Goal: Task Accomplishment & Management: Complete application form

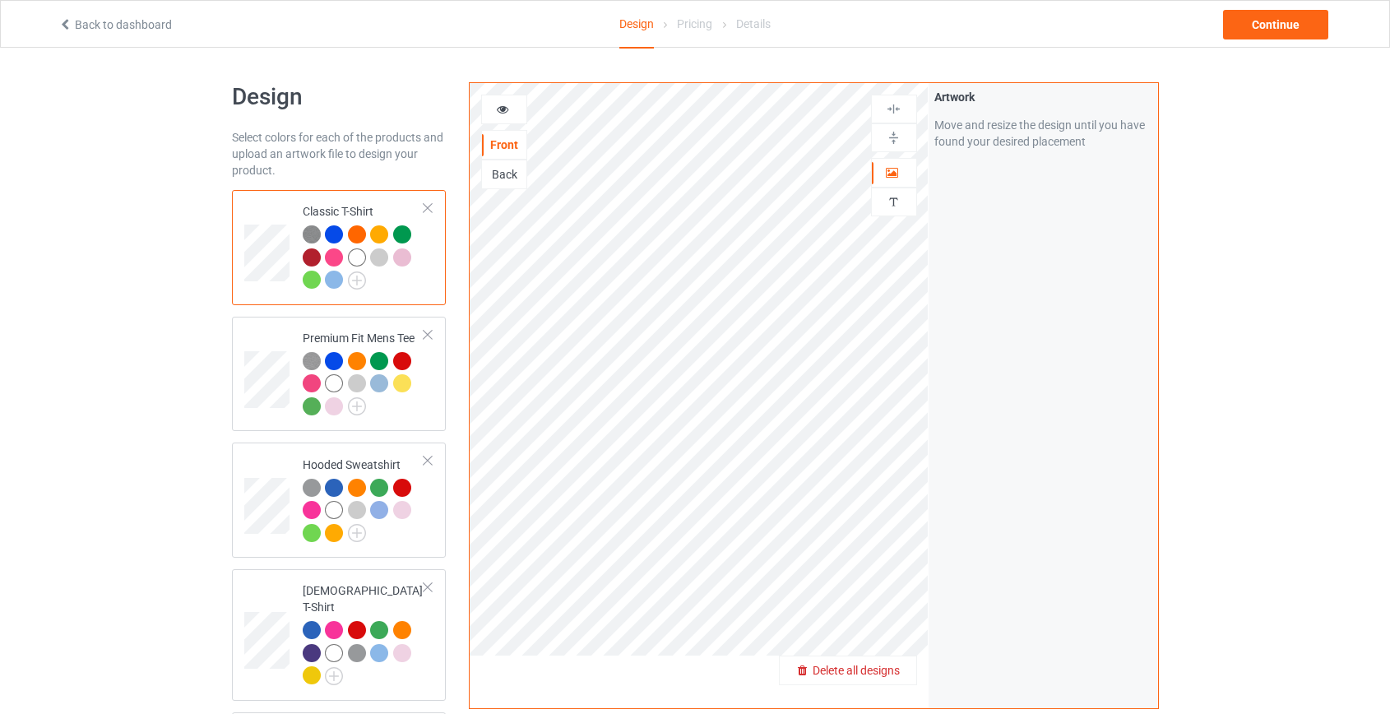
click at [840, 664] on span "Delete all designs" at bounding box center [856, 670] width 87 height 13
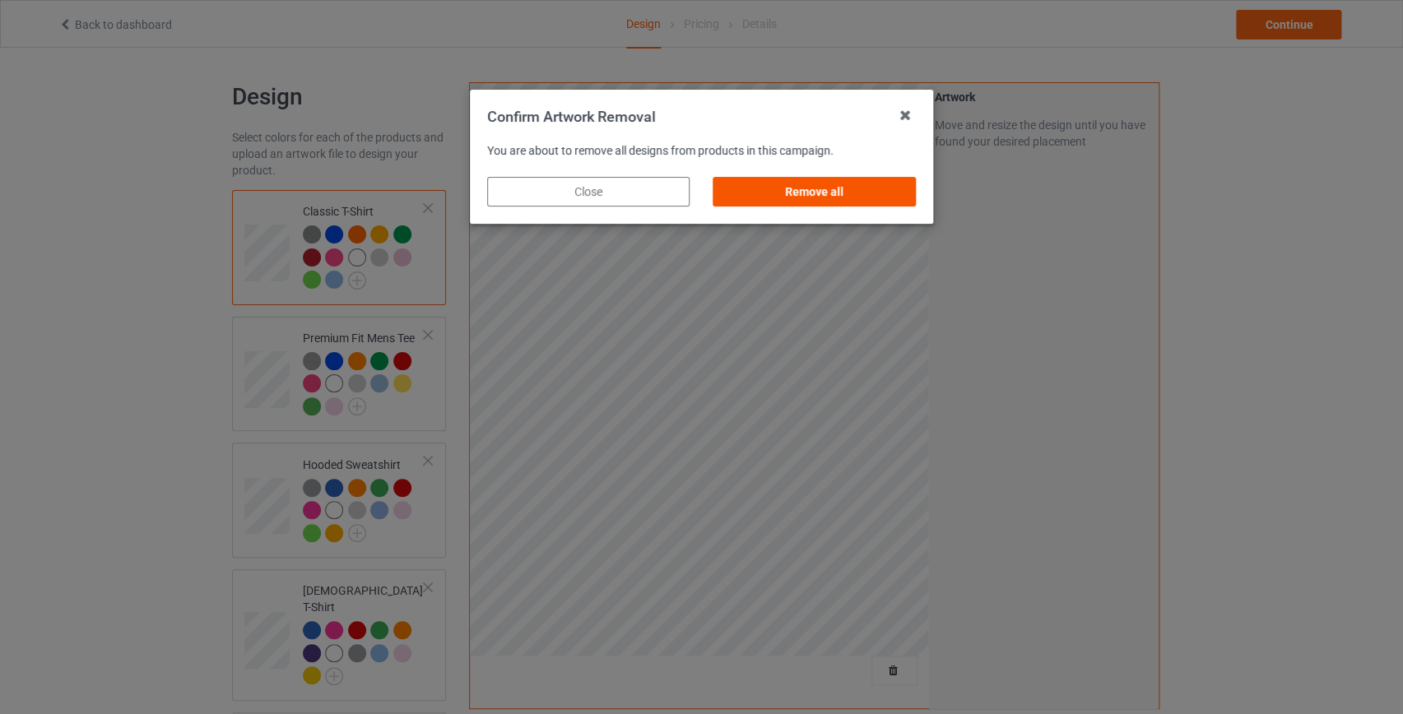
click at [878, 188] on div "Remove all" at bounding box center [814, 192] width 202 height 30
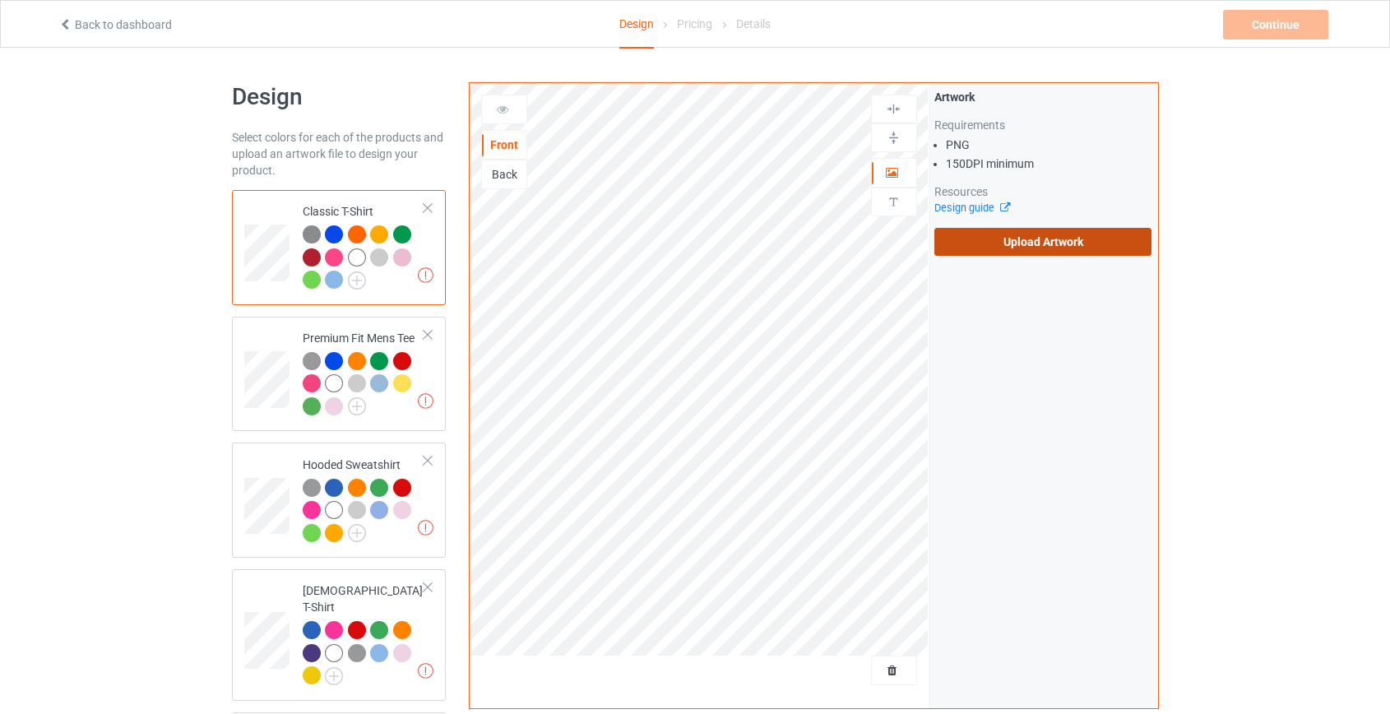
click at [1050, 244] on label "Upload Artwork" at bounding box center [1043, 242] width 218 height 28
click at [0, 0] on input "Upload Artwork" at bounding box center [0, 0] width 0 height 0
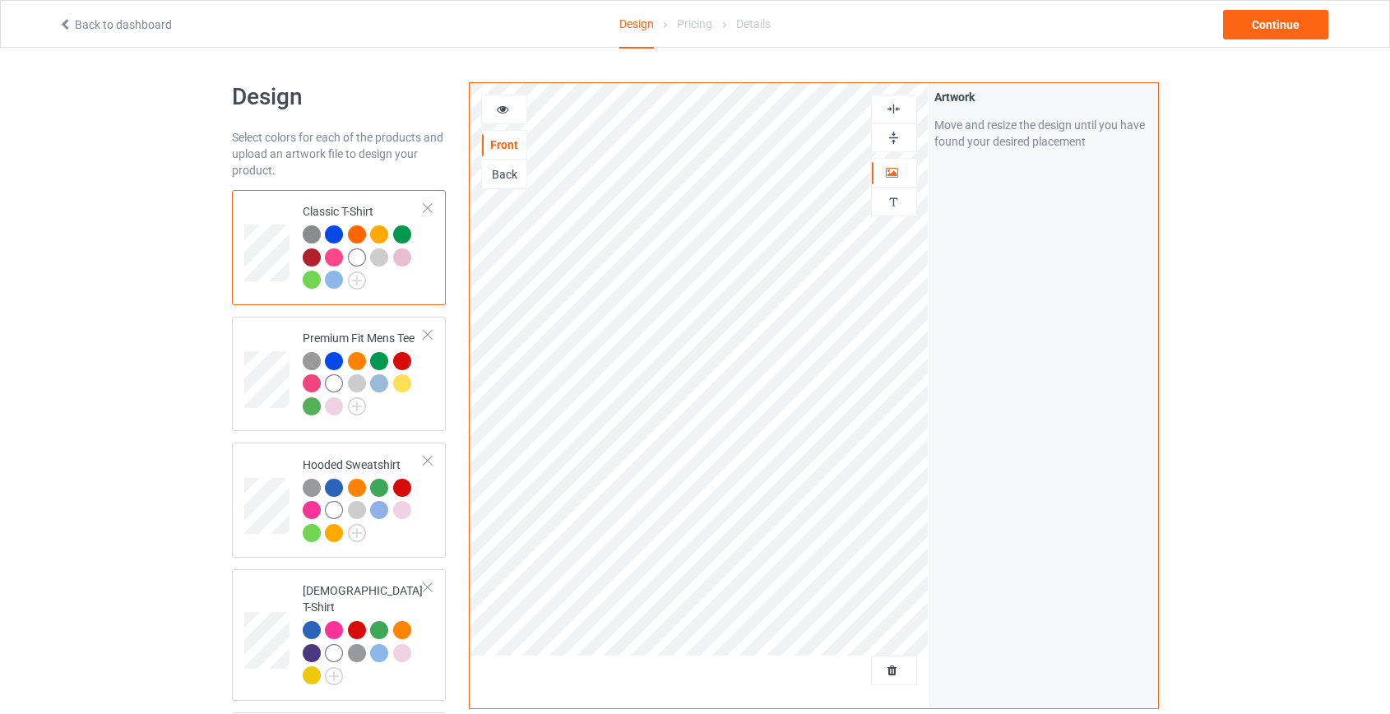
click at [489, 171] on div "Back" at bounding box center [504, 174] width 44 height 16
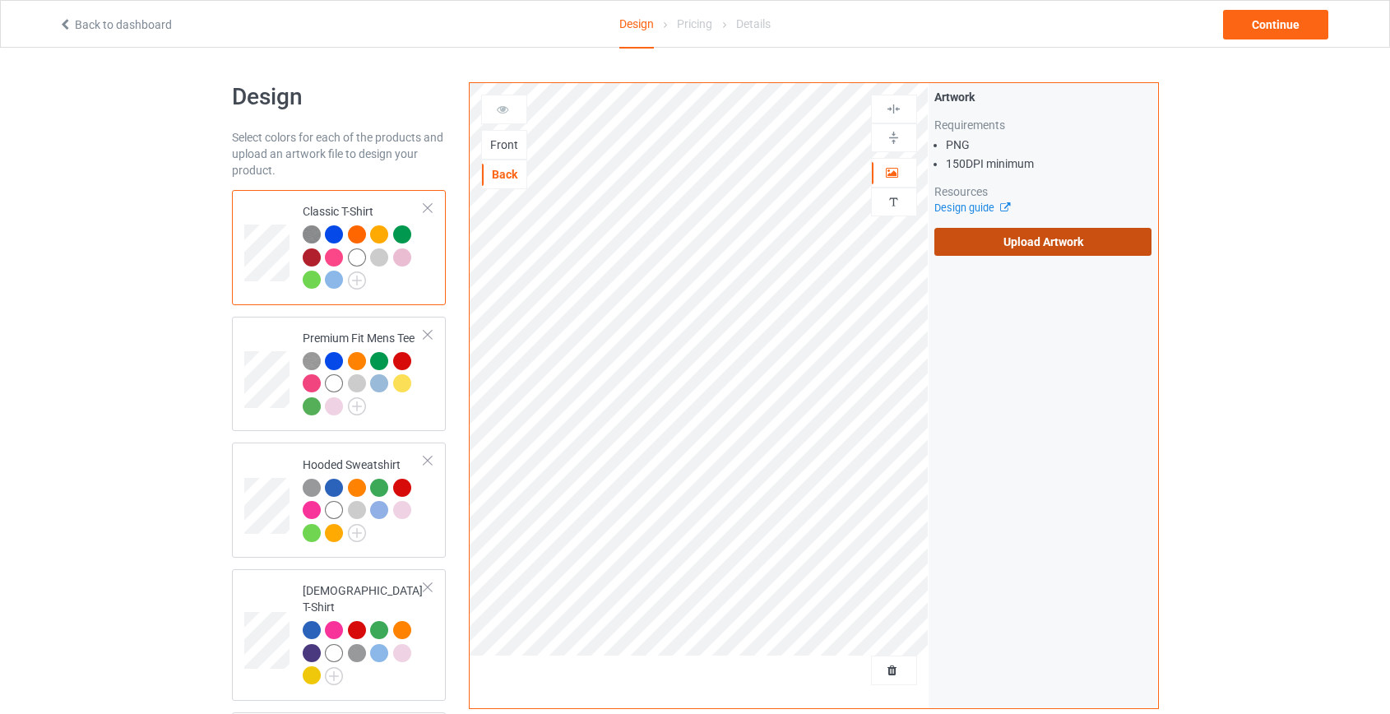
click at [1037, 234] on label "Upload Artwork" at bounding box center [1043, 242] width 218 height 28
click at [0, 0] on input "Upload Artwork" at bounding box center [0, 0] width 0 height 0
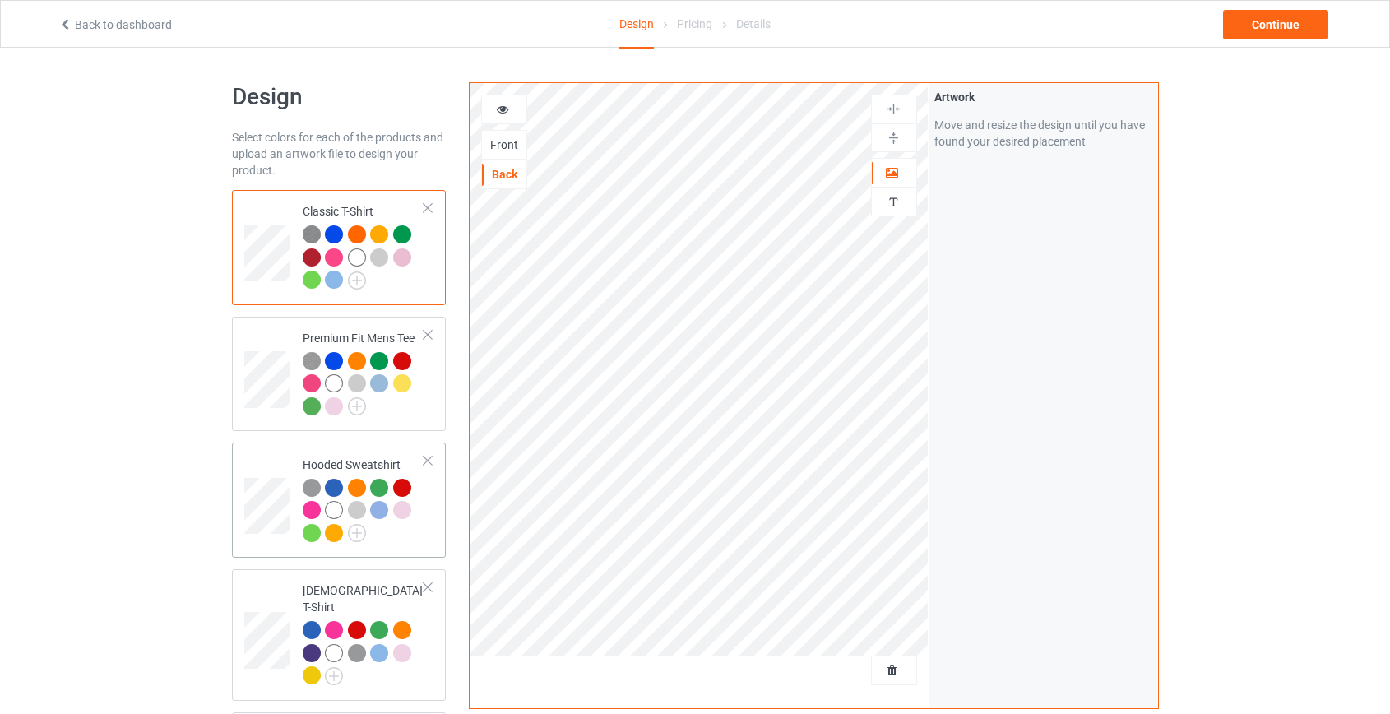
click at [278, 457] on td at bounding box center [268, 500] width 49 height 102
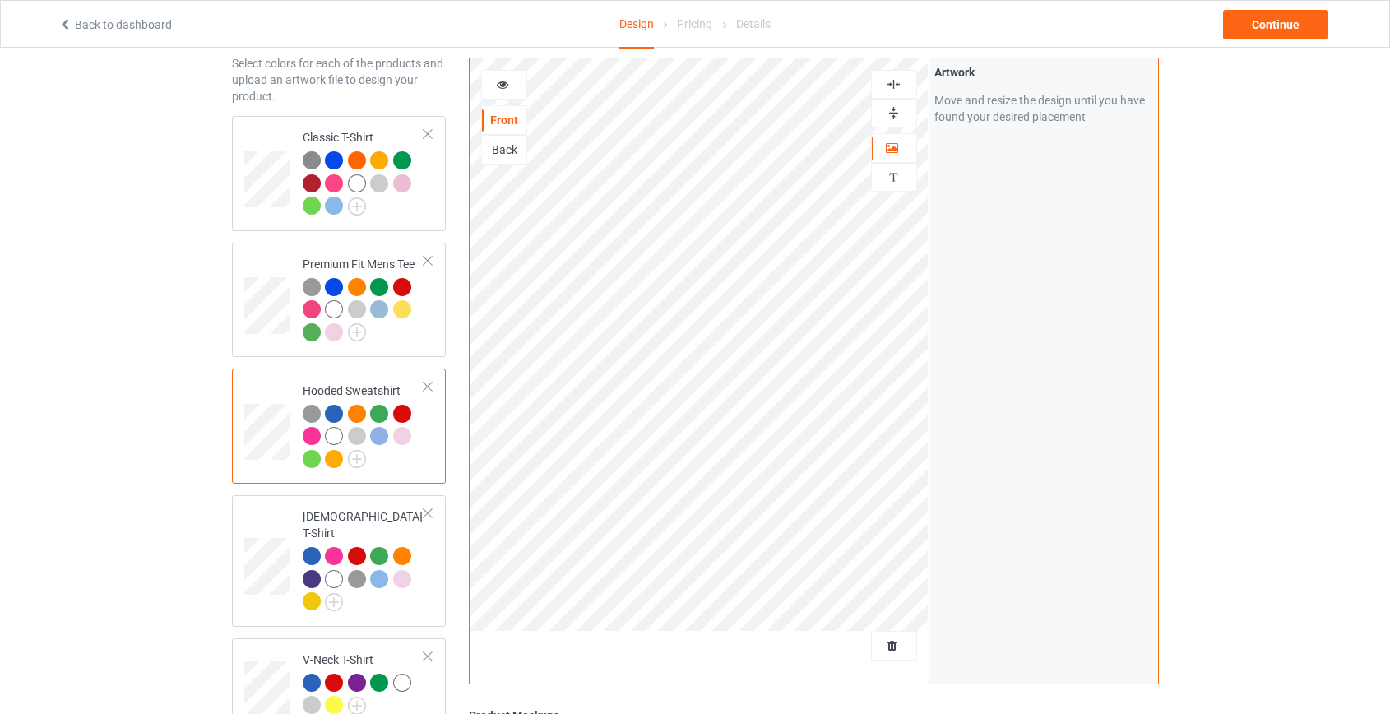
click at [310, 429] on div at bounding box center [312, 436] width 18 height 18
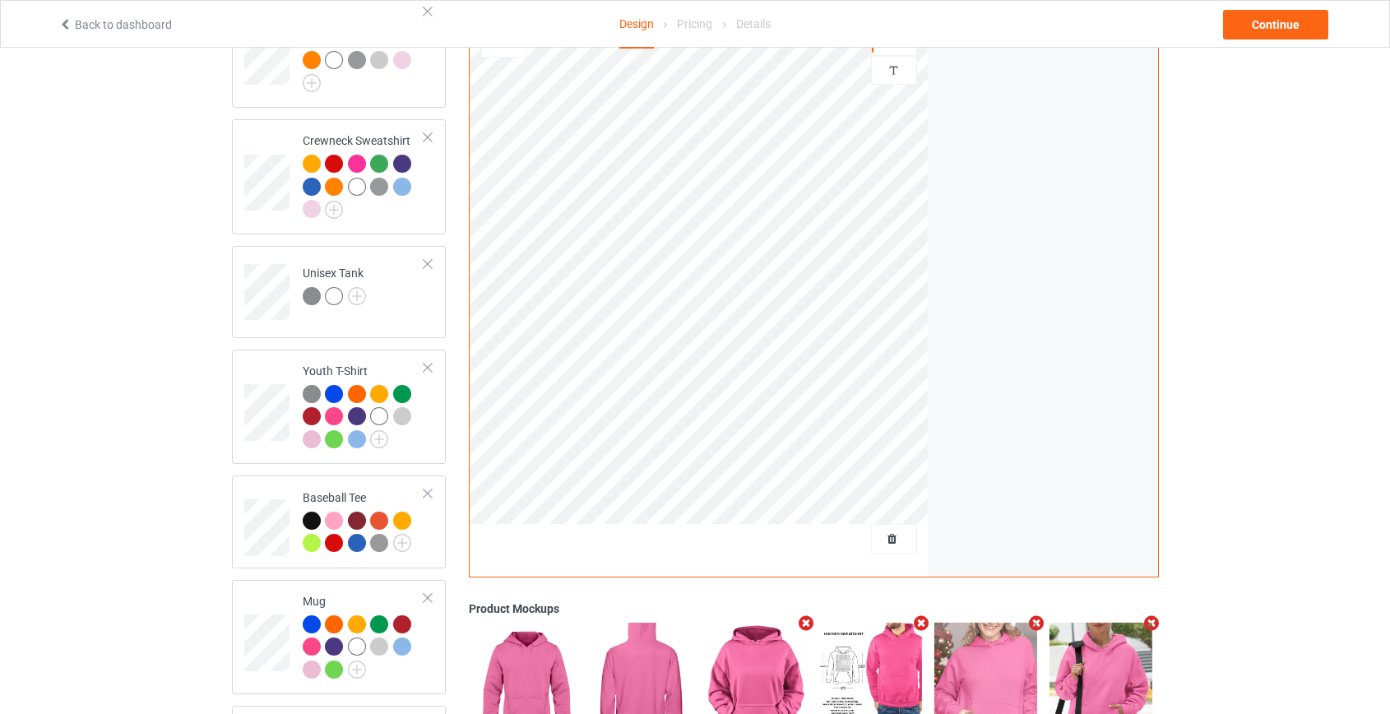
scroll to position [1025, 0]
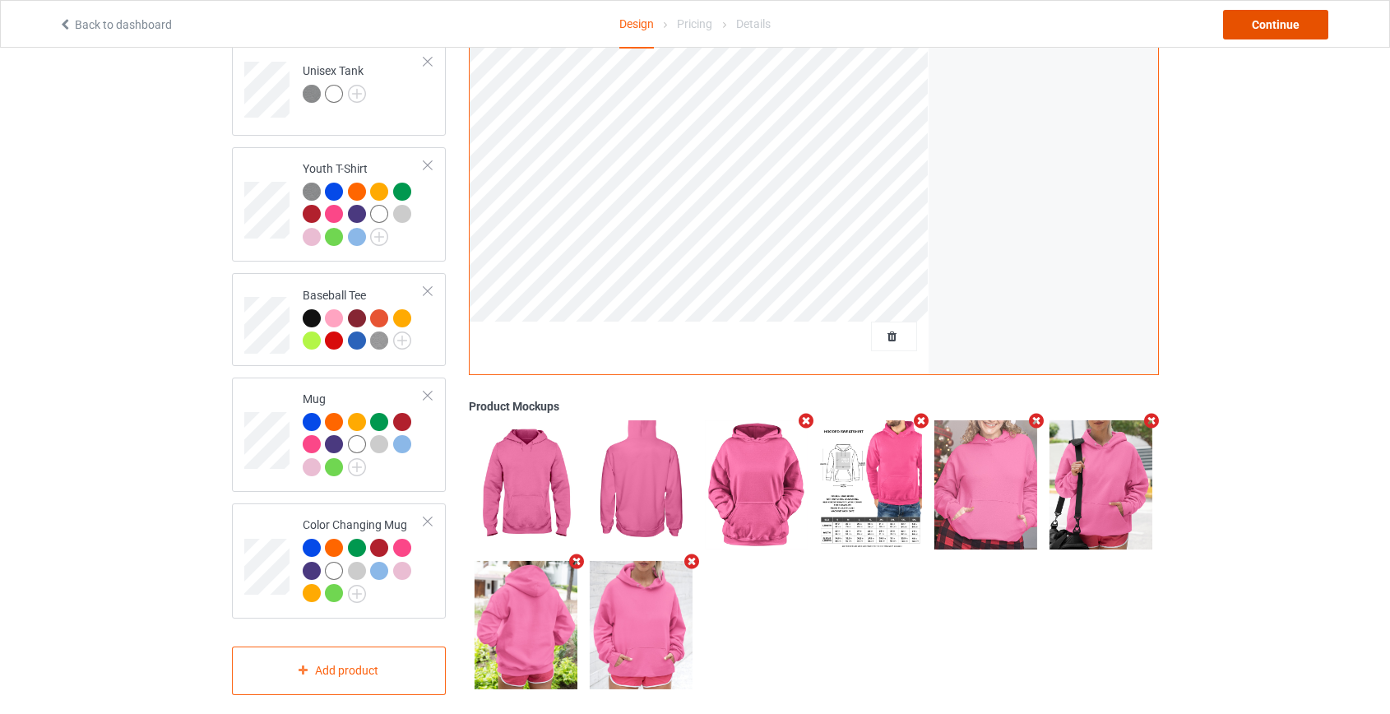
click at [1257, 24] on div "Continue" at bounding box center [1275, 25] width 105 height 30
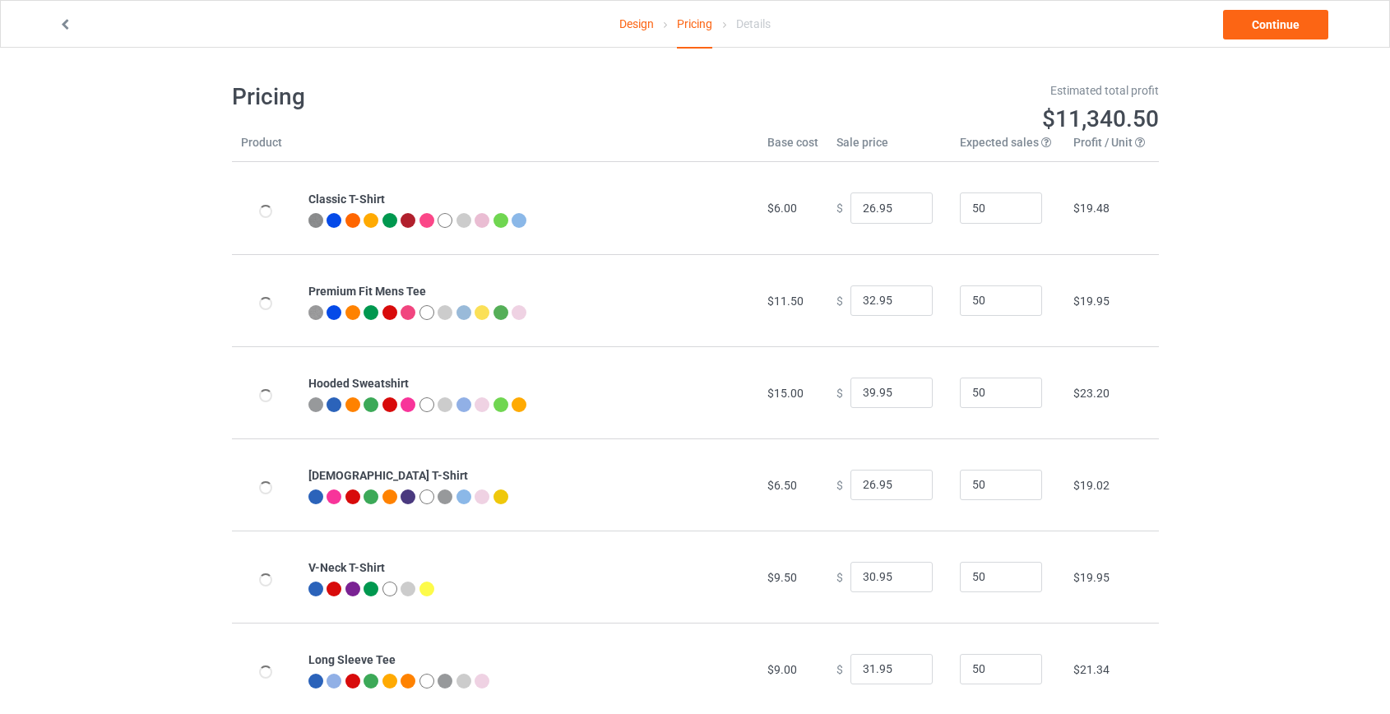
type input "46.95"
type input "39.95"
drag, startPoint x: 864, startPoint y: 392, endPoint x: 825, endPoint y: 399, distance: 39.4
click at [828, 399] on td "$ 46.95" at bounding box center [889, 392] width 123 height 92
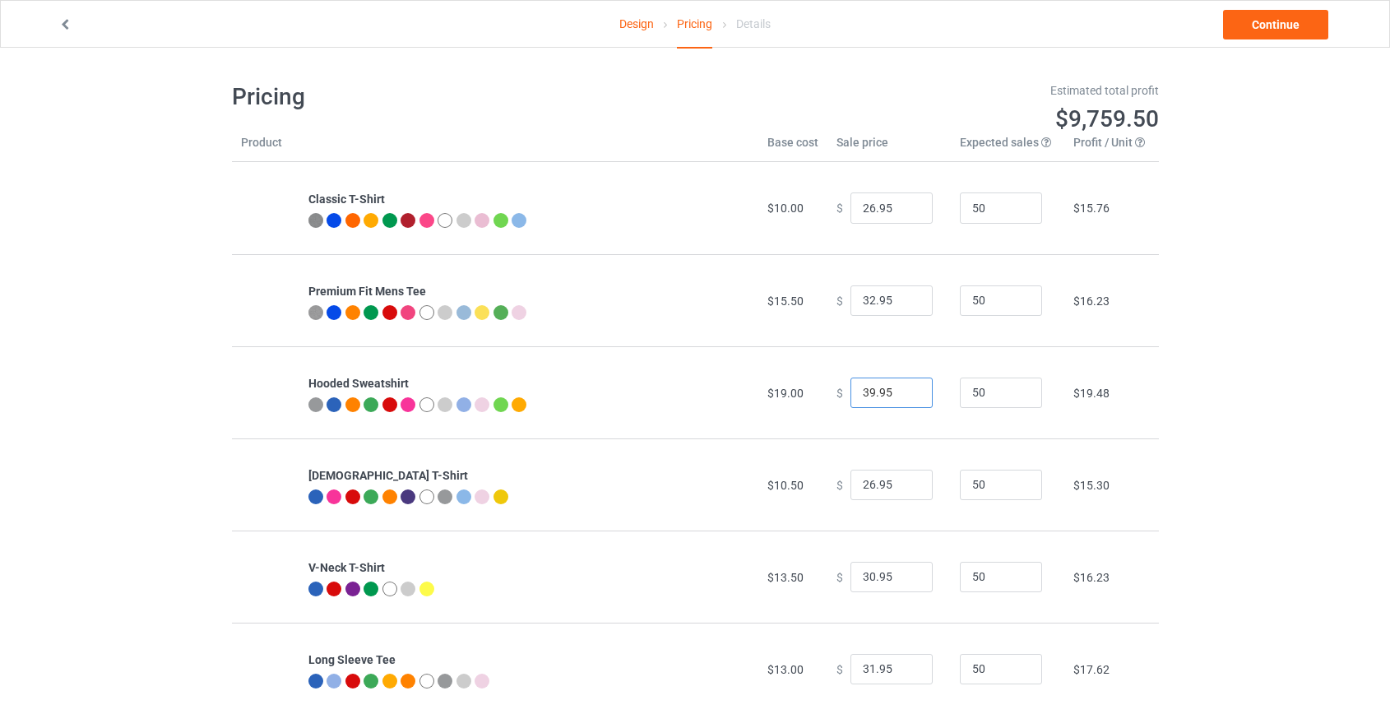
type input "39.95"
click at [1277, 398] on div "Design Pricing Details Continue Pricing Estimated total profit $9,759.50 Produc…" at bounding box center [695, 675] width 1390 height 1254
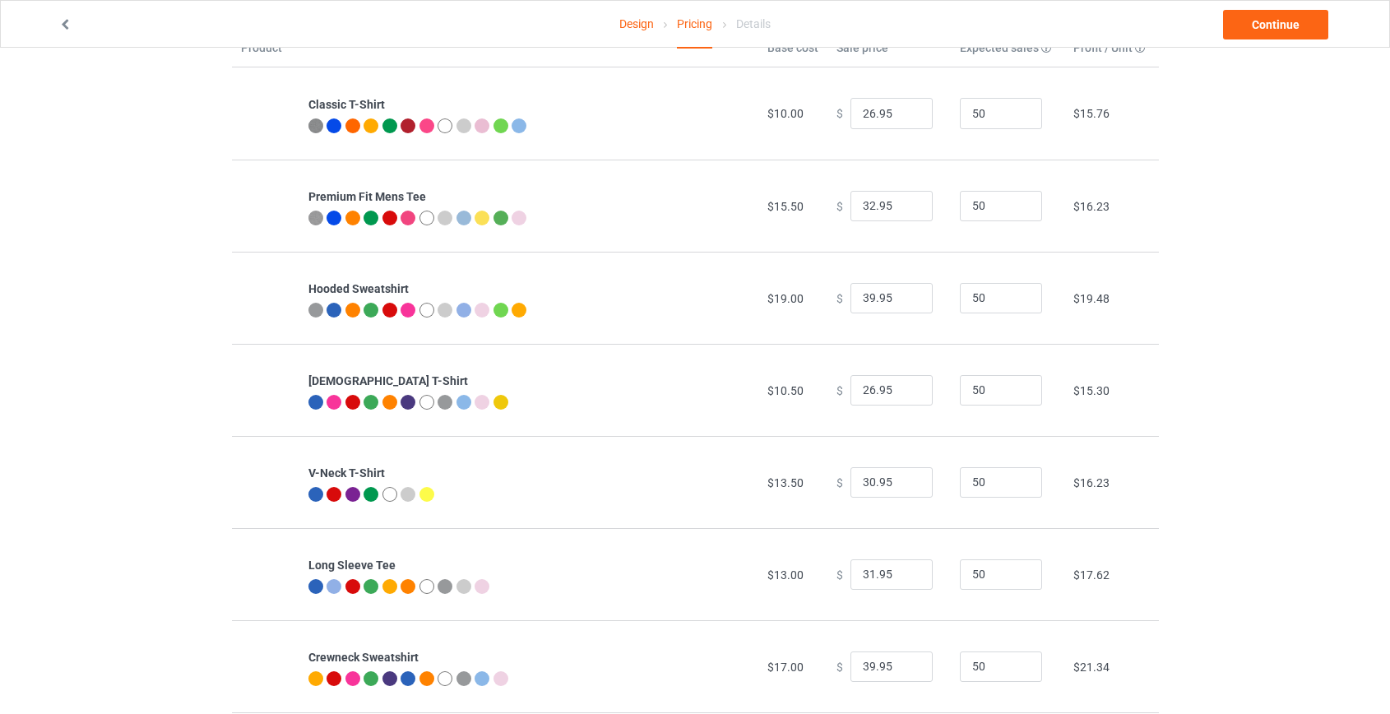
scroll to position [224, 0]
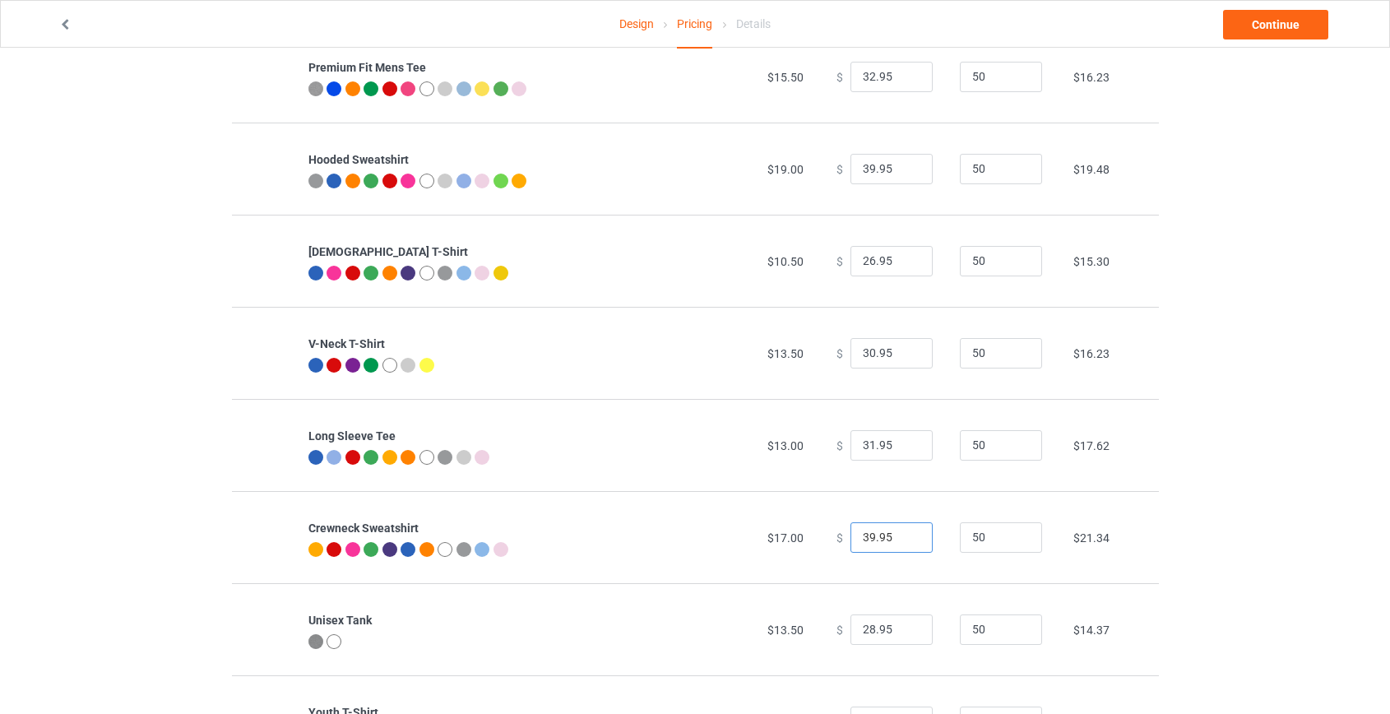
drag, startPoint x: 865, startPoint y: 531, endPoint x: 857, endPoint y: 532, distance: 8.4
click at [857, 532] on input "39.95" at bounding box center [892, 537] width 82 height 31
type input "37.95"
click at [1257, 490] on div "Design Pricing Details Continue Pricing Estimated total profit $9,666.50 Produc…" at bounding box center [695, 451] width 1390 height 1254
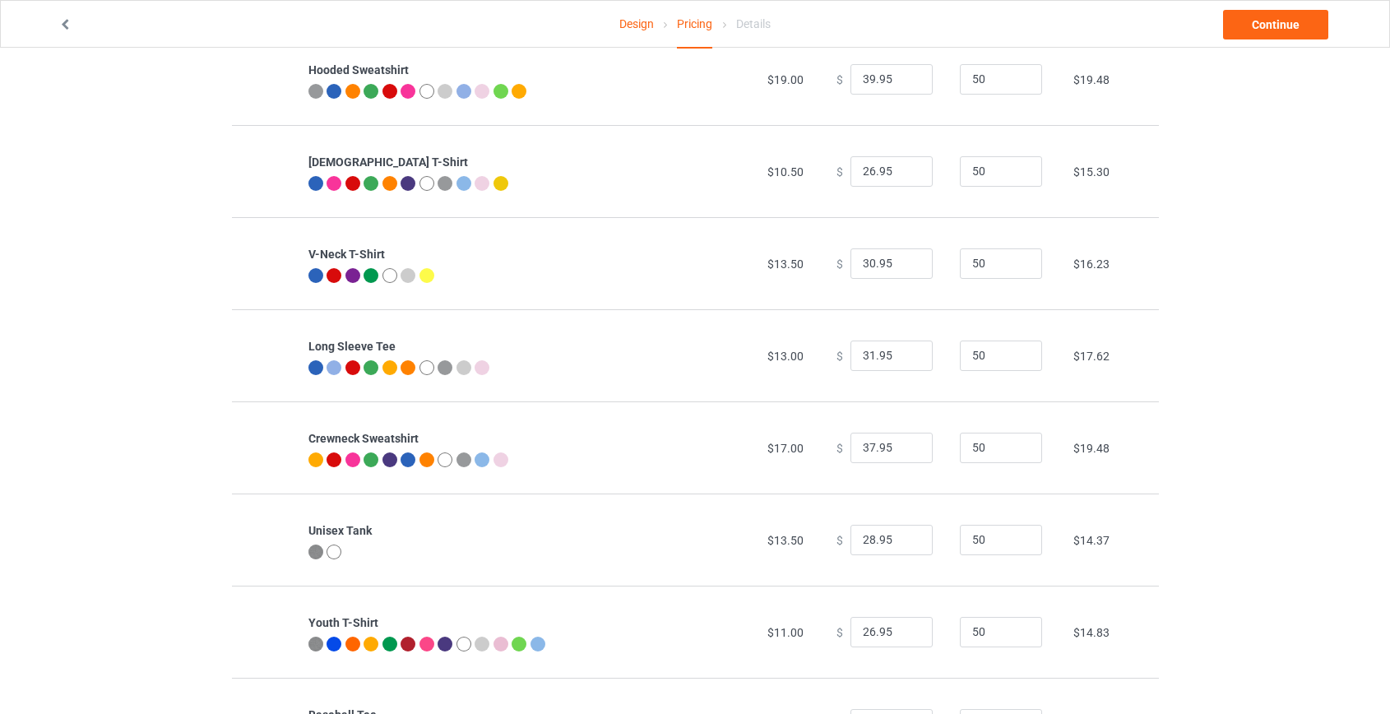
scroll to position [523, 0]
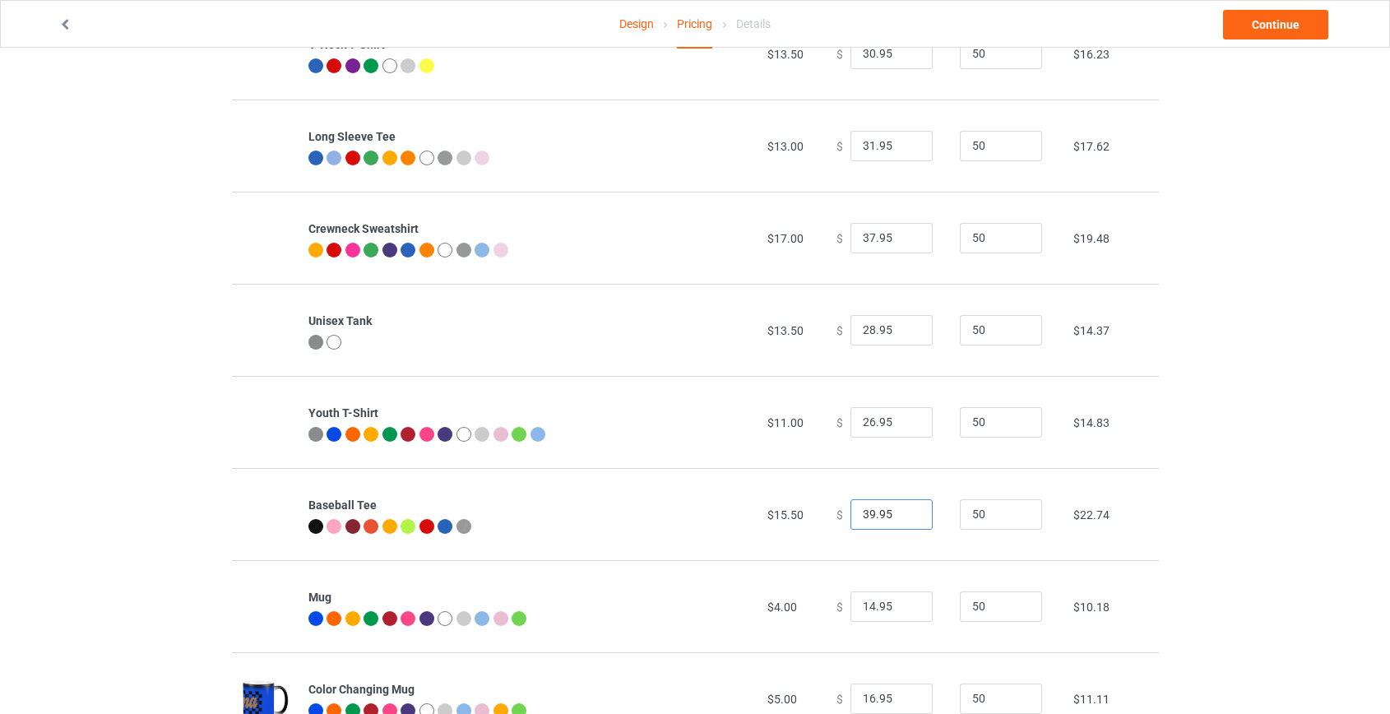
click at [861, 517] on input "39.95" at bounding box center [892, 514] width 82 height 31
type input "35.95"
click at [1209, 485] on div "Design Pricing Details Continue Pricing Estimated total profit $9,480.50 Produc…" at bounding box center [695, 152] width 1390 height 1254
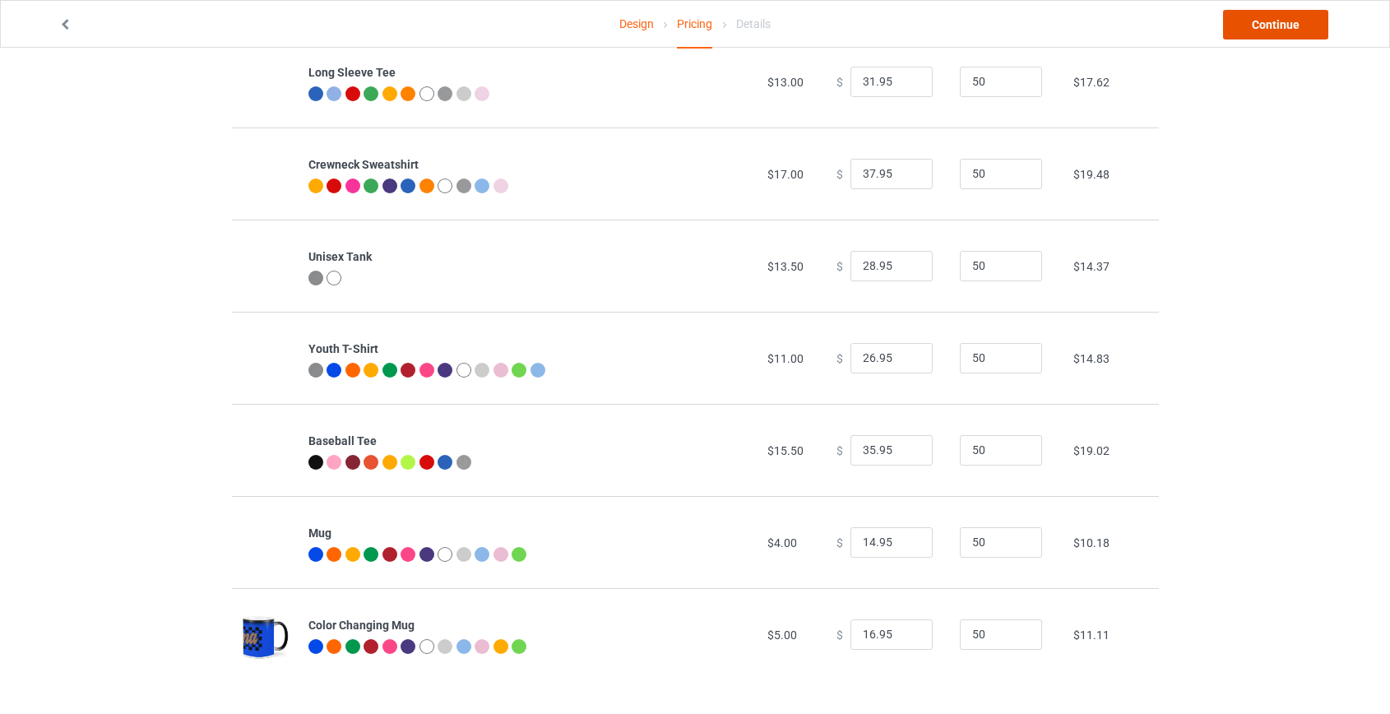
click at [1270, 16] on link "Continue" at bounding box center [1275, 25] width 105 height 30
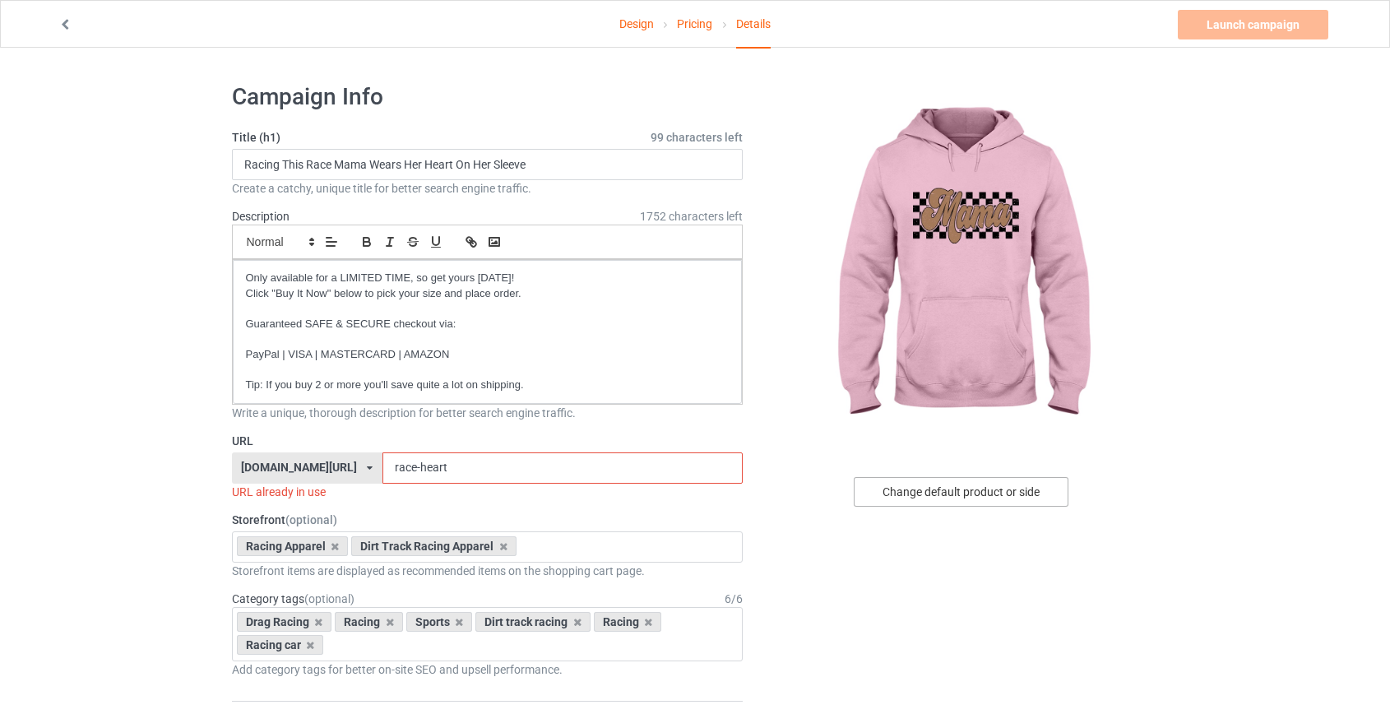
click at [980, 501] on div "Change default product or side" at bounding box center [961, 492] width 215 height 30
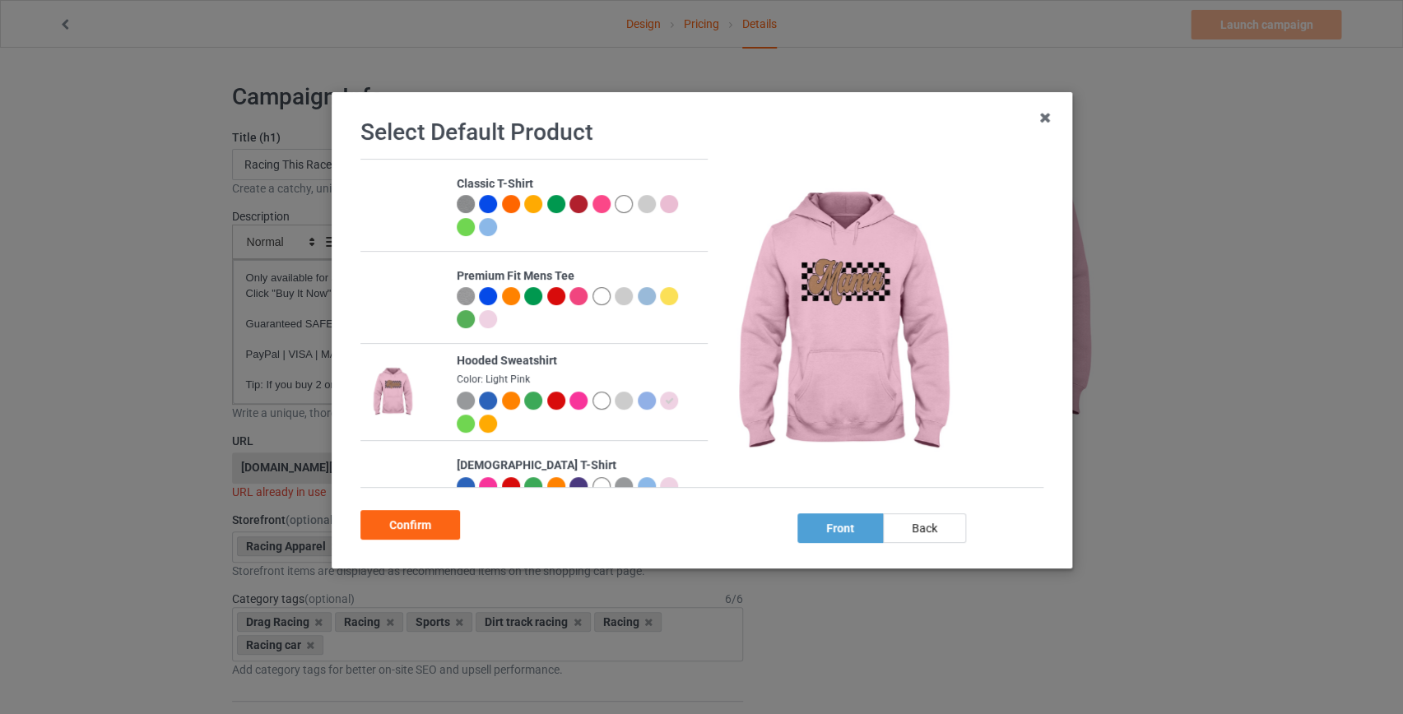
click at [569, 401] on div at bounding box center [578, 401] width 18 height 18
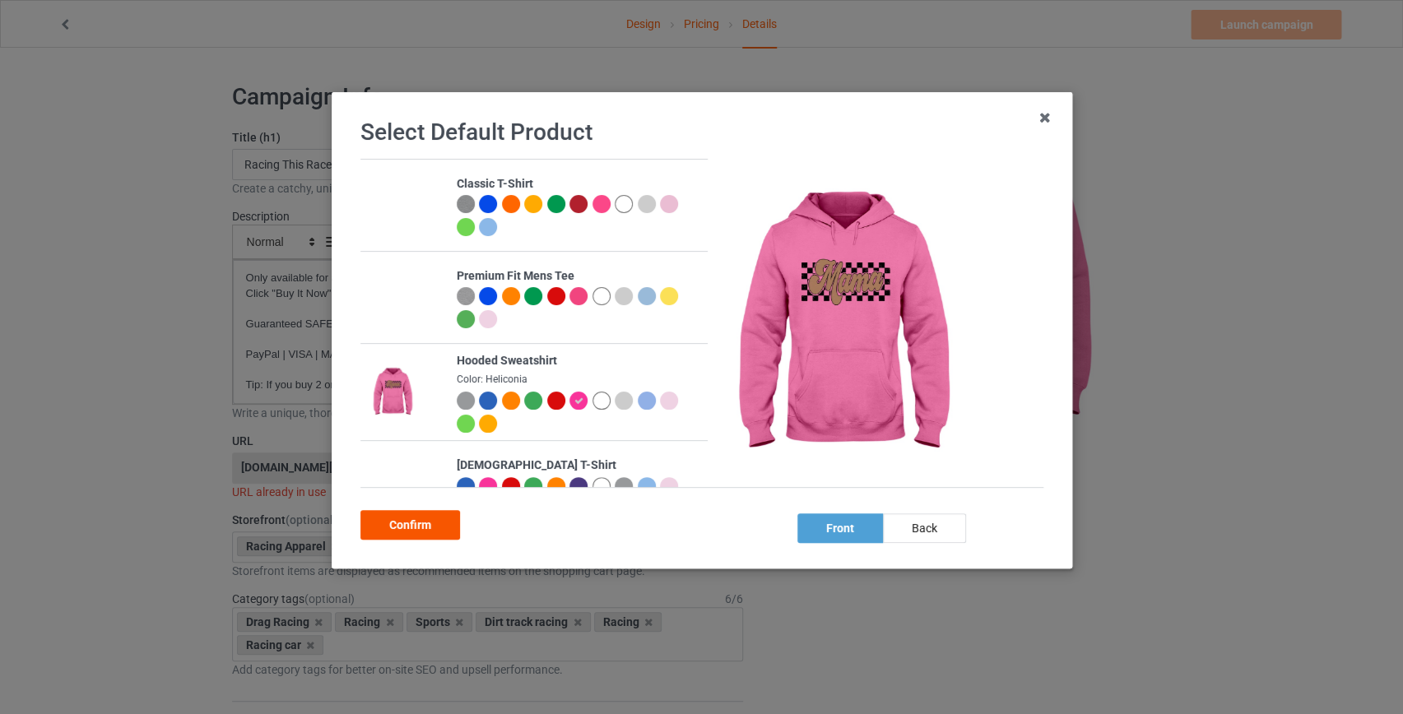
click at [428, 517] on div "Confirm" at bounding box center [410, 525] width 100 height 30
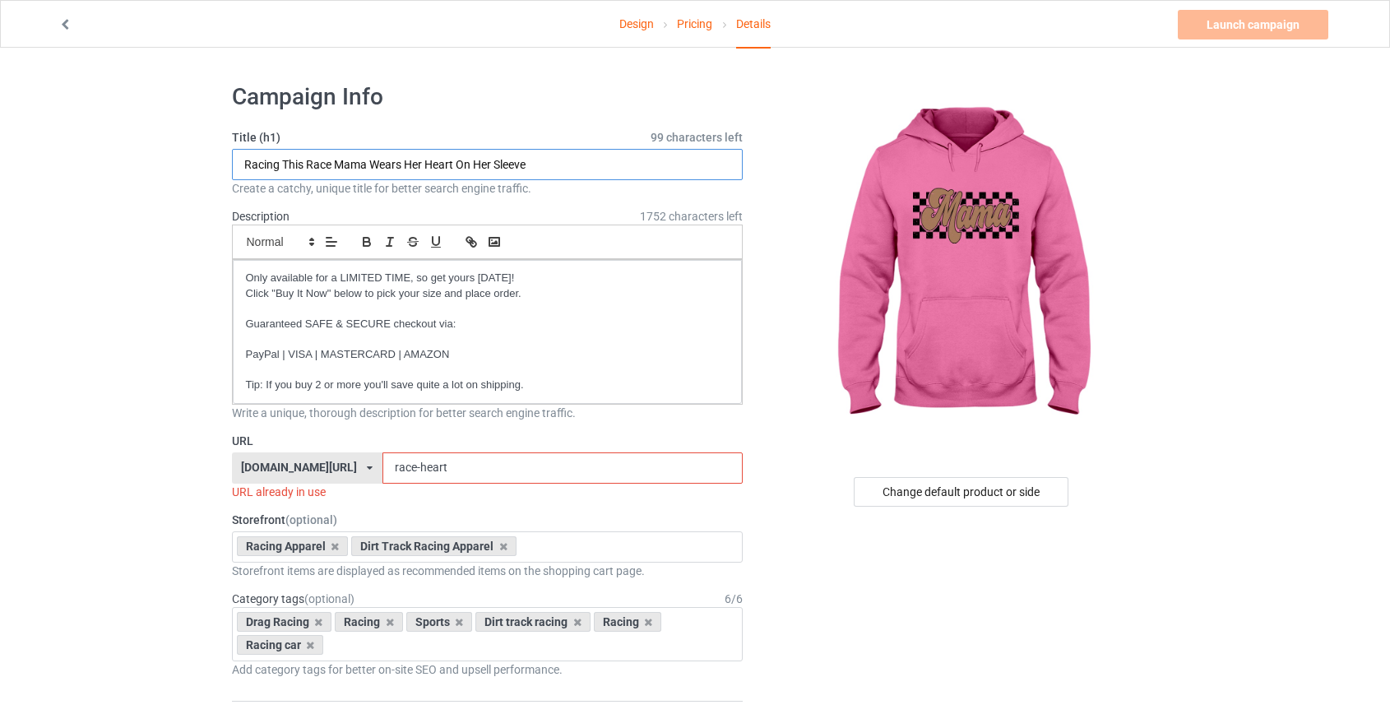
drag, startPoint x: 551, startPoint y: 160, endPoint x: 285, endPoint y: 165, distance: 266.6
click at [285, 165] on input "Racing This Race Mama Wears Her Heart On Her Sleeve" at bounding box center [488, 164] width 512 height 31
type input "Race Racing Mama Checkered Some Days"
click at [383, 468] on input "race-heart" at bounding box center [563, 467] width 360 height 31
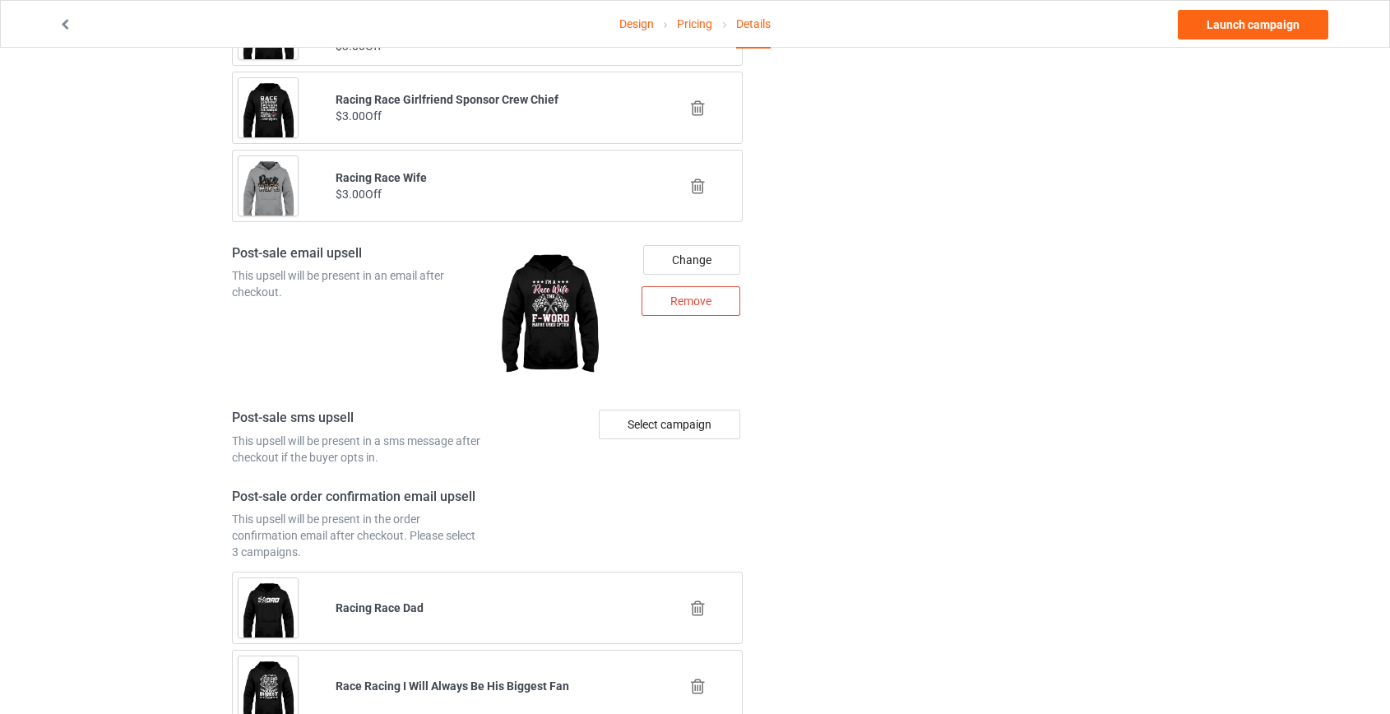
scroll to position [2016, 0]
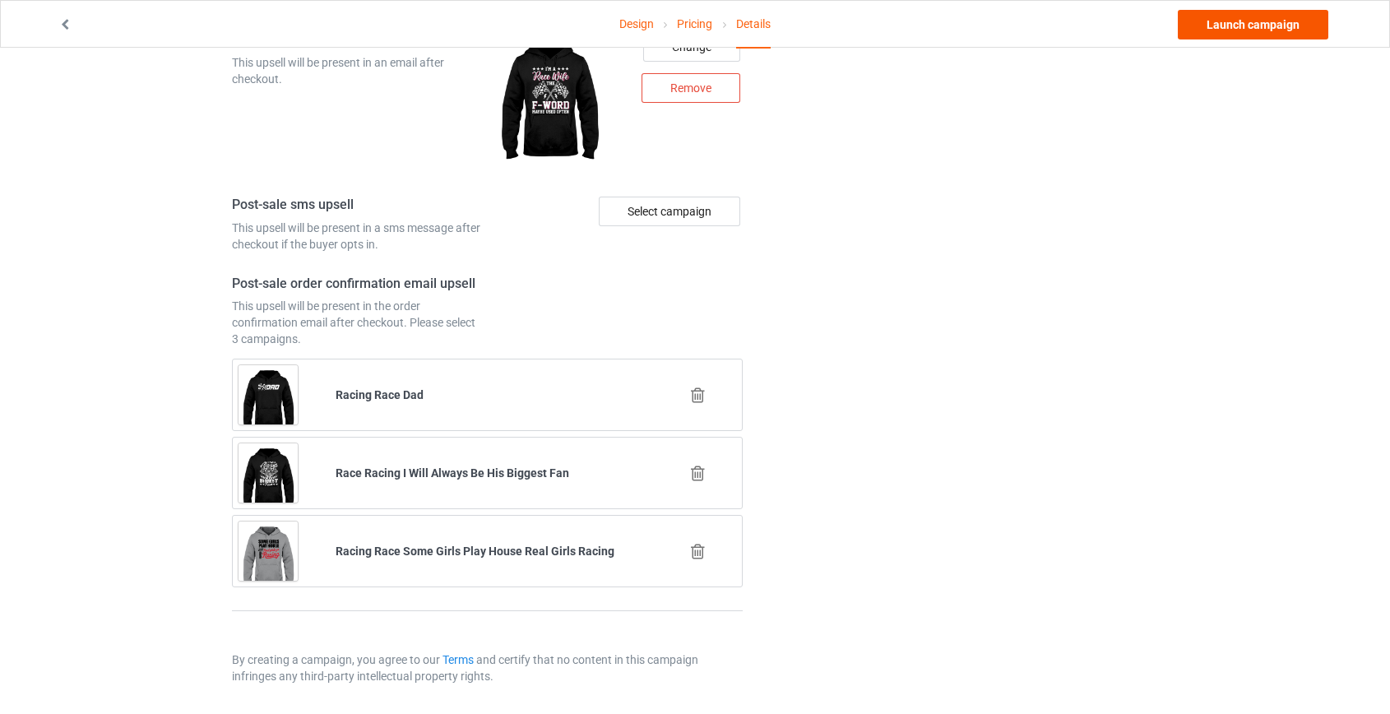
type input "race-mamack"
click at [1291, 18] on link "Launch campaign" at bounding box center [1253, 25] width 151 height 30
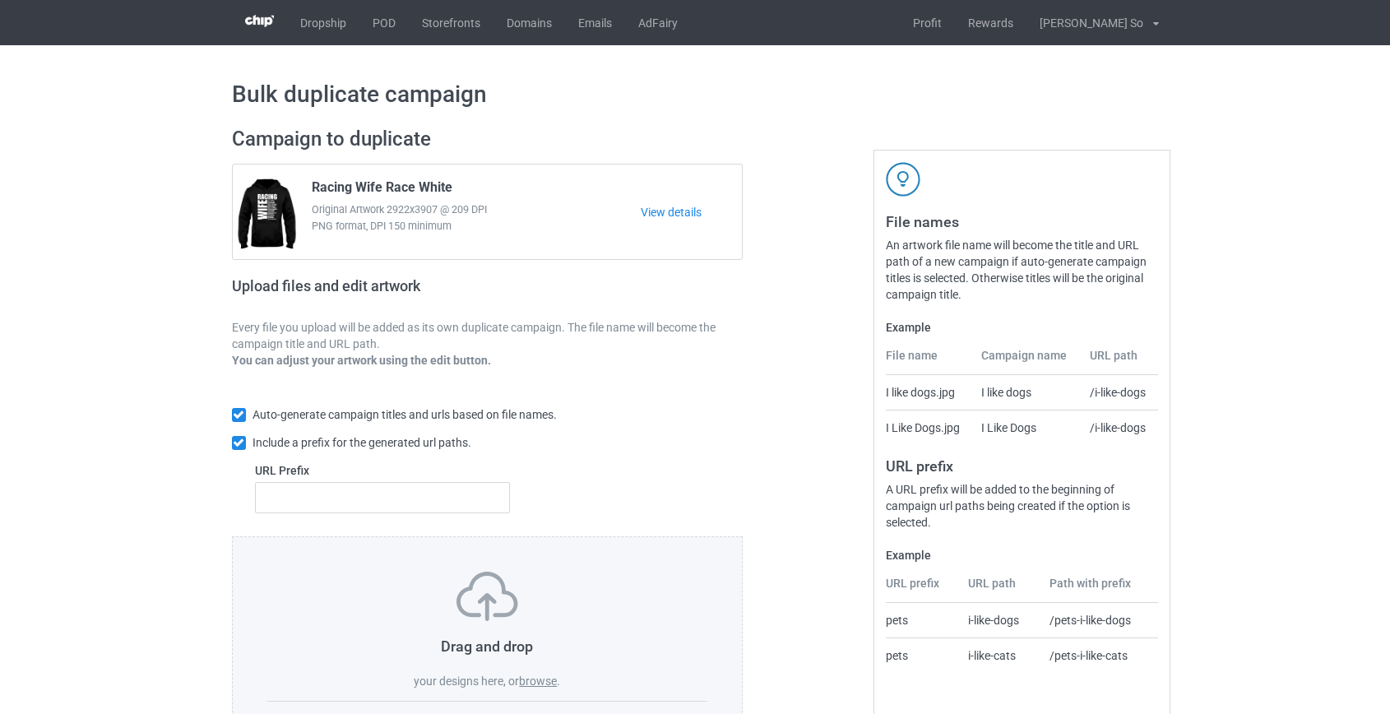
click at [543, 680] on label "browse" at bounding box center [538, 681] width 38 height 13
click at [0, 0] on input "browse" at bounding box center [0, 0] width 0 height 0
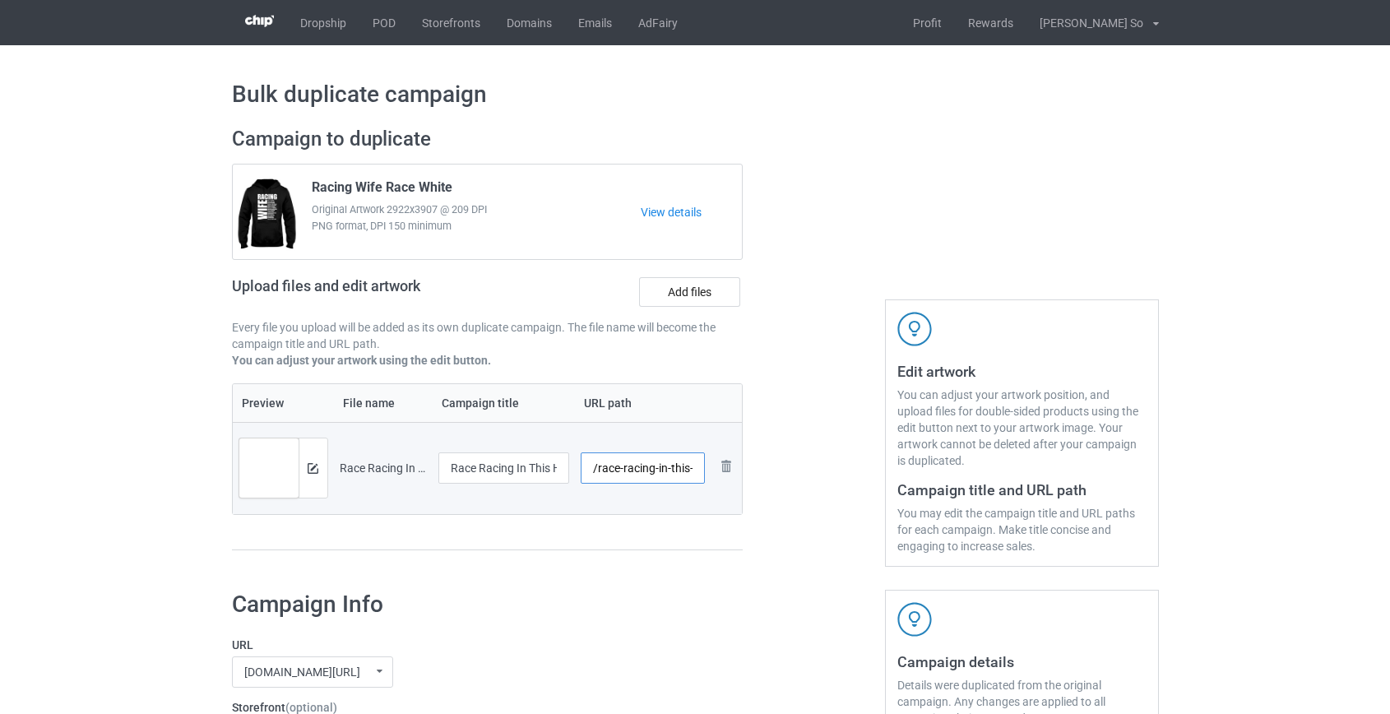
click at [636, 472] on input "/race-racing-in-this-house-white" at bounding box center [643, 467] width 124 height 31
drag, startPoint x: 643, startPoint y: 466, endPoint x: 625, endPoint y: 471, distance: 18.8
click at [625, 471] on input "/race-this-house-white" at bounding box center [643, 467] width 124 height 31
drag, startPoint x: 656, startPoint y: 466, endPoint x: 822, endPoint y: 469, distance: 165.4
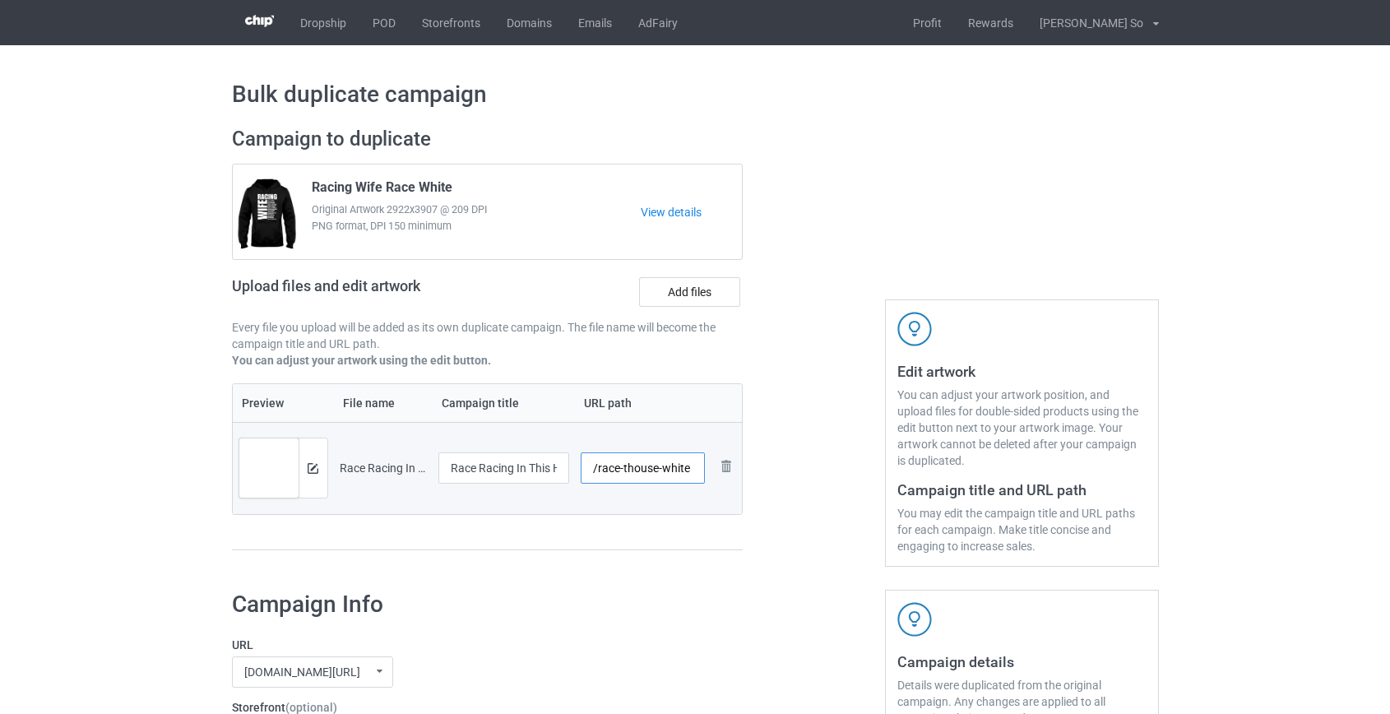
click at [822, 469] on div "Campaign to duplicate Racing Wife Race White Original Artwork 2922x3907 @ 209 D…" at bounding box center [695, 346] width 950 height 463
type input "/race-thouse"
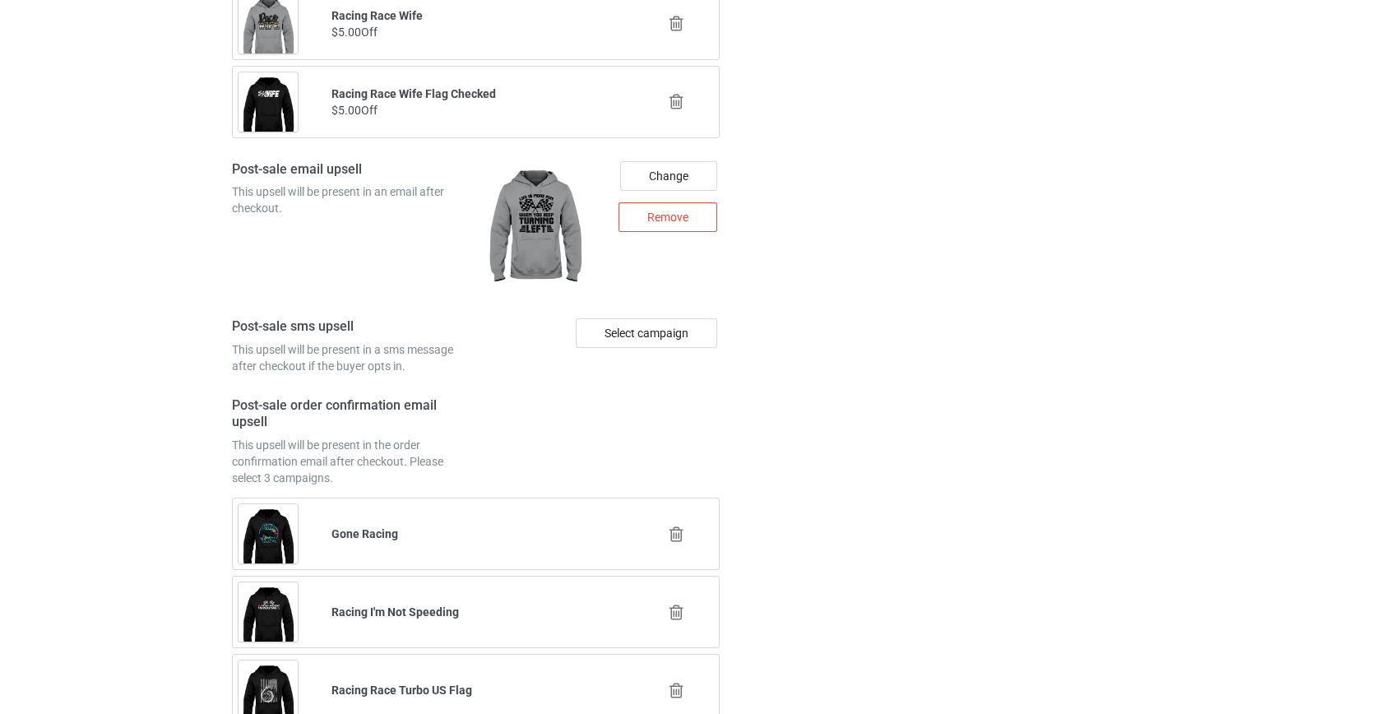
scroll to position [2317, 0]
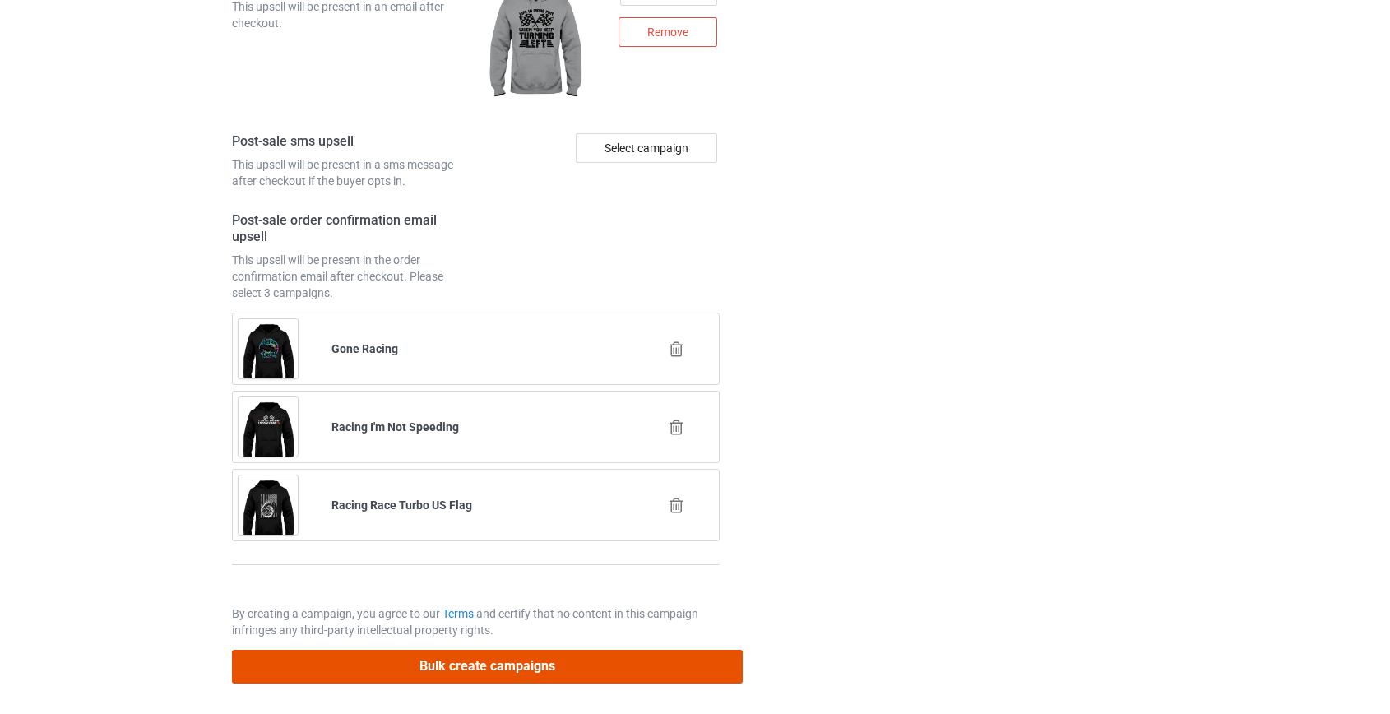
click at [464, 662] on button "Bulk create campaigns" at bounding box center [488, 667] width 512 height 34
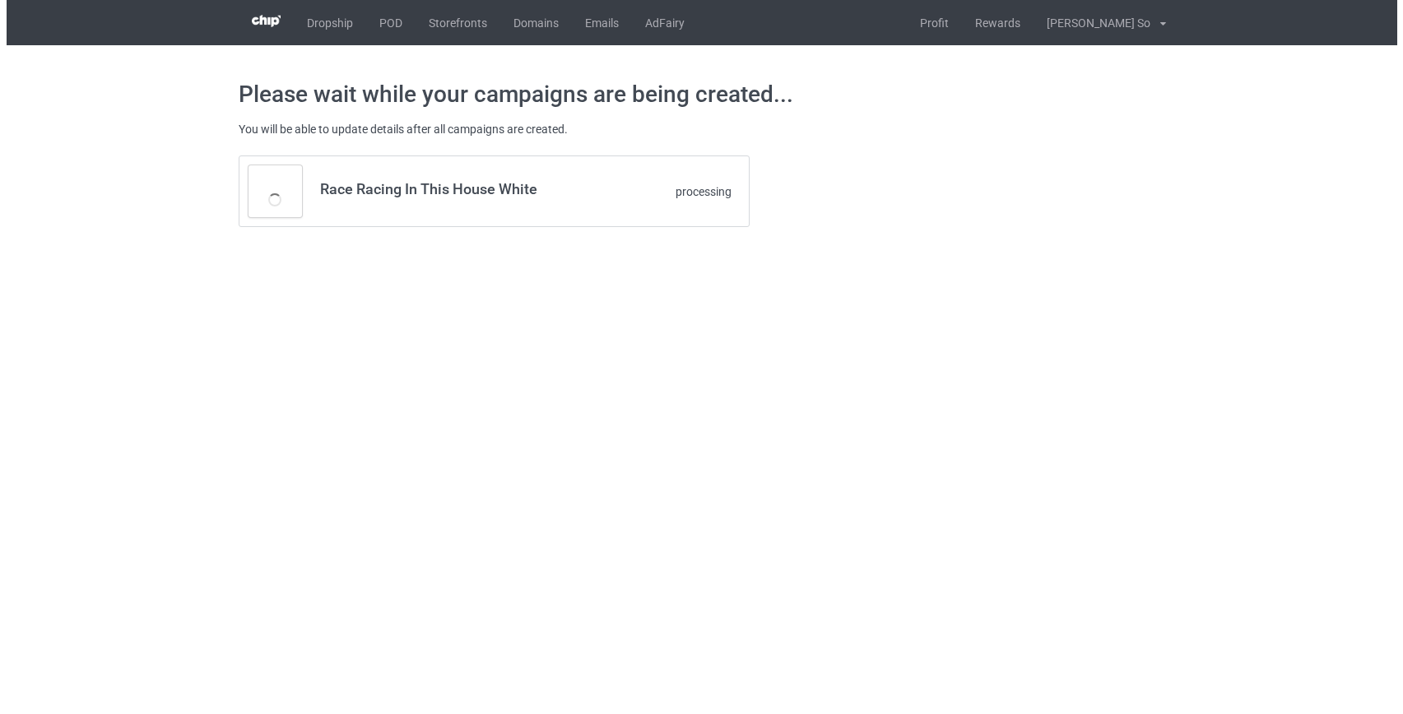
scroll to position [0, 0]
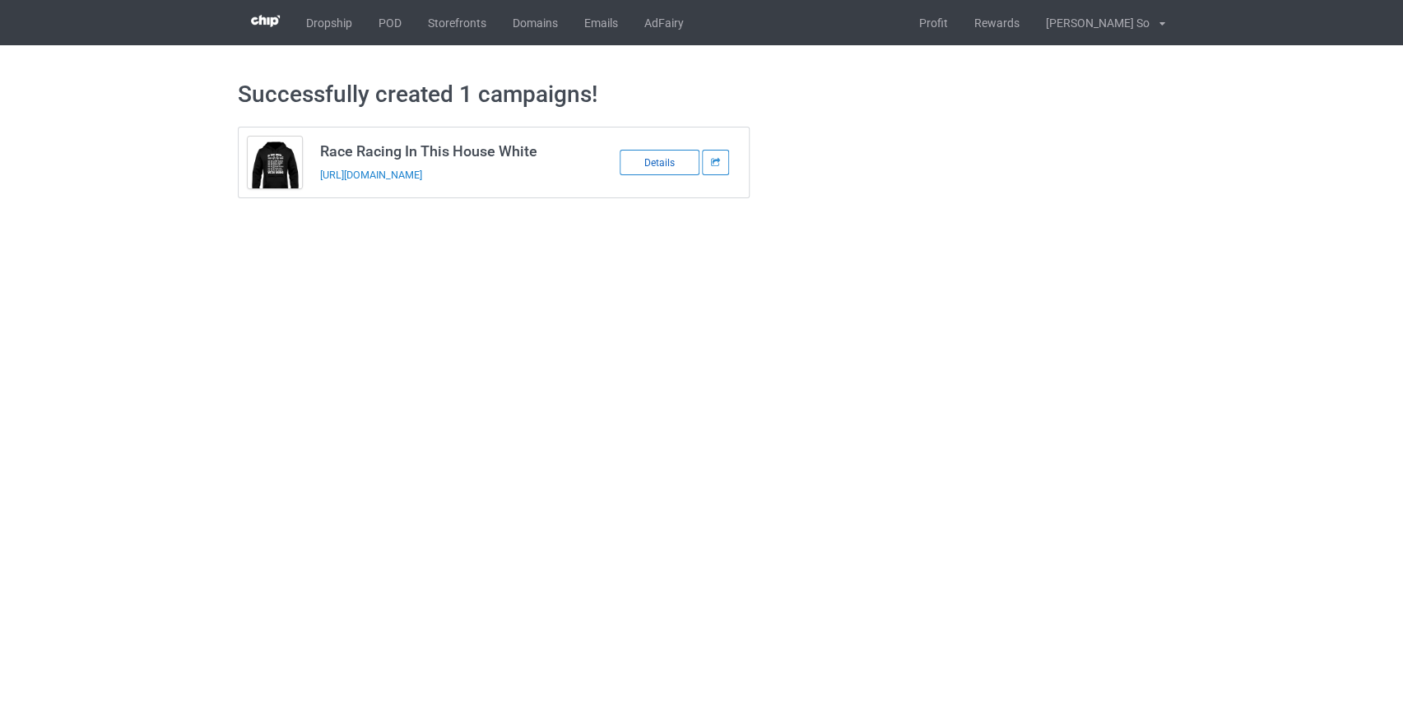
click at [650, 160] on div "Details" at bounding box center [659, 163] width 80 height 26
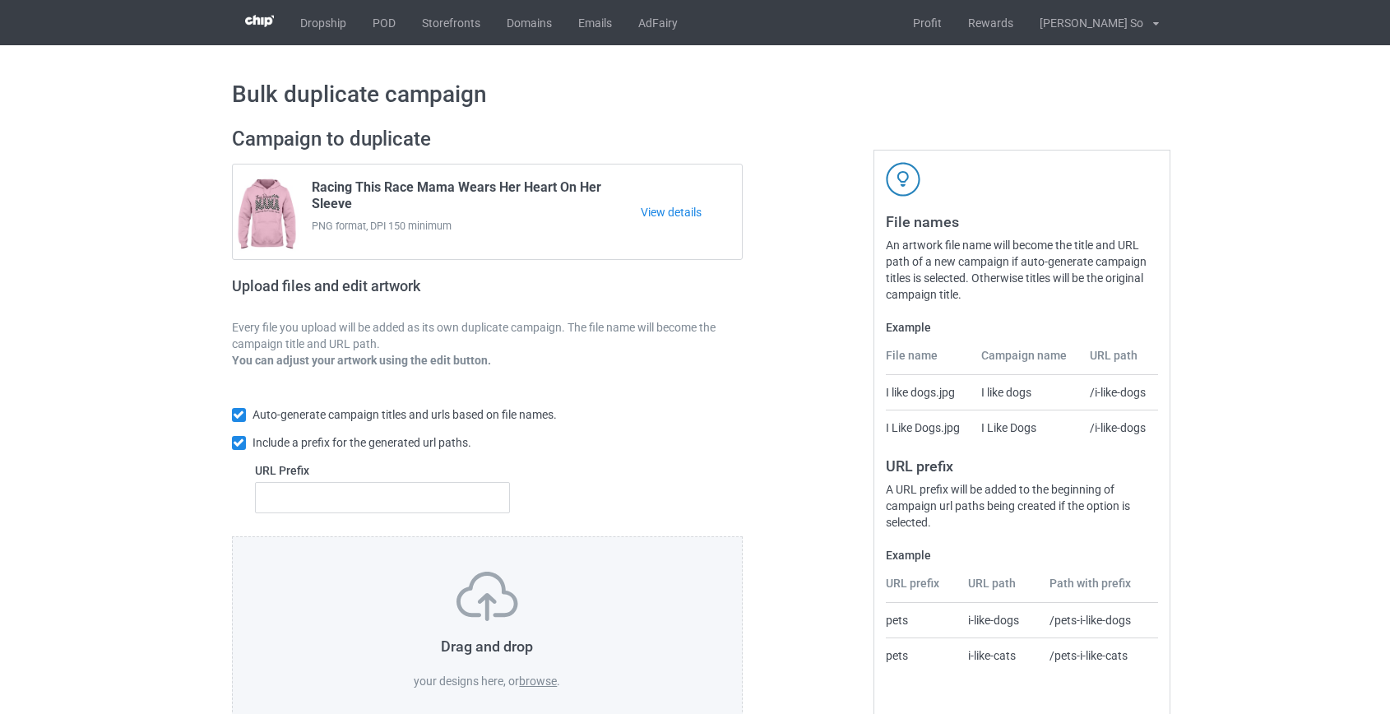
click at [540, 682] on label "browse" at bounding box center [538, 681] width 38 height 13
click at [0, 0] on input "browse" at bounding box center [0, 0] width 0 height 0
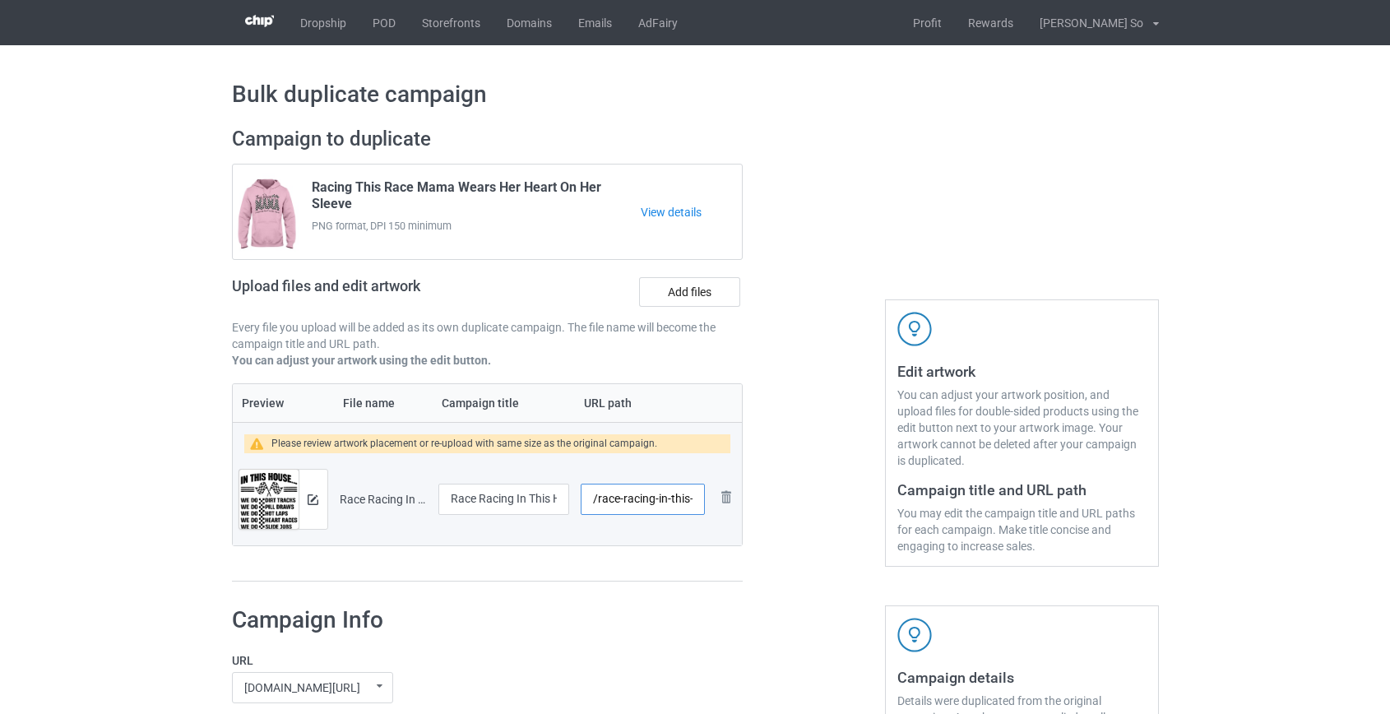
click at [632, 496] on input "/race-racing-in-this-house" at bounding box center [642, 499] width 123 height 31
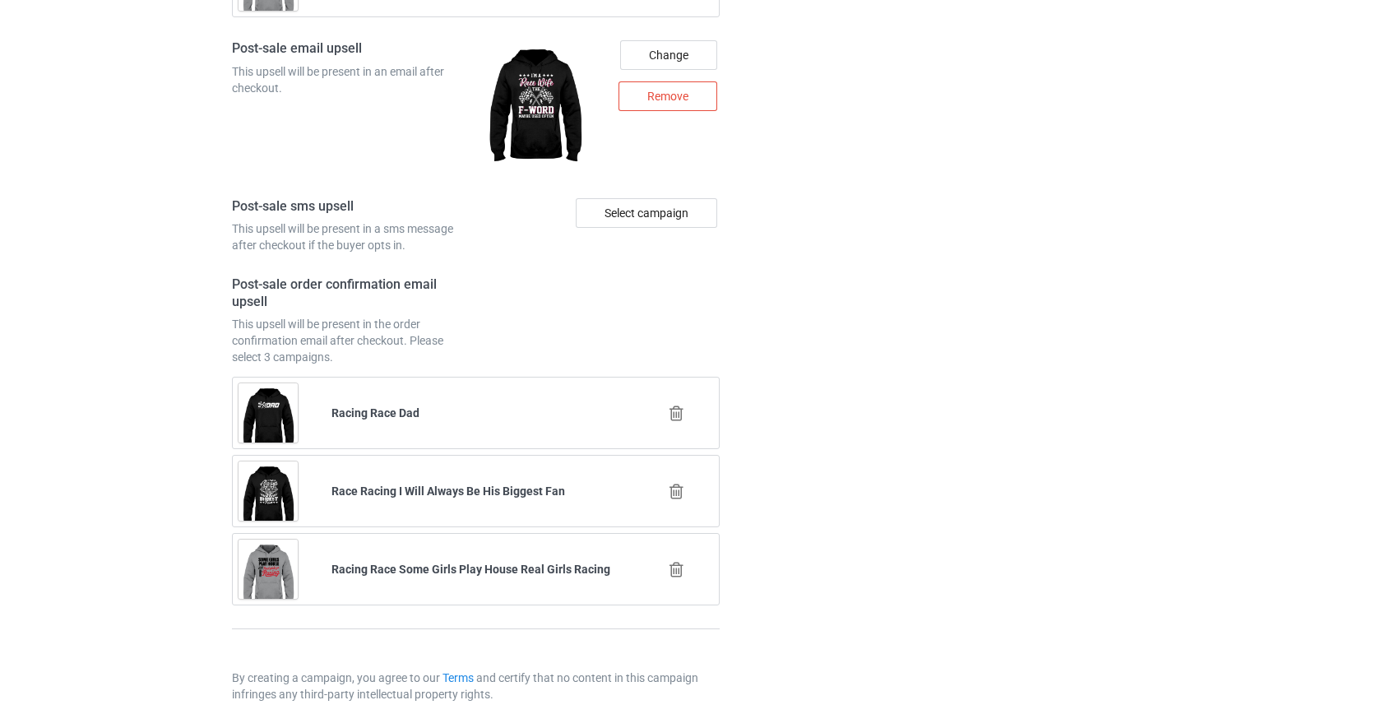
scroll to position [2308, 0]
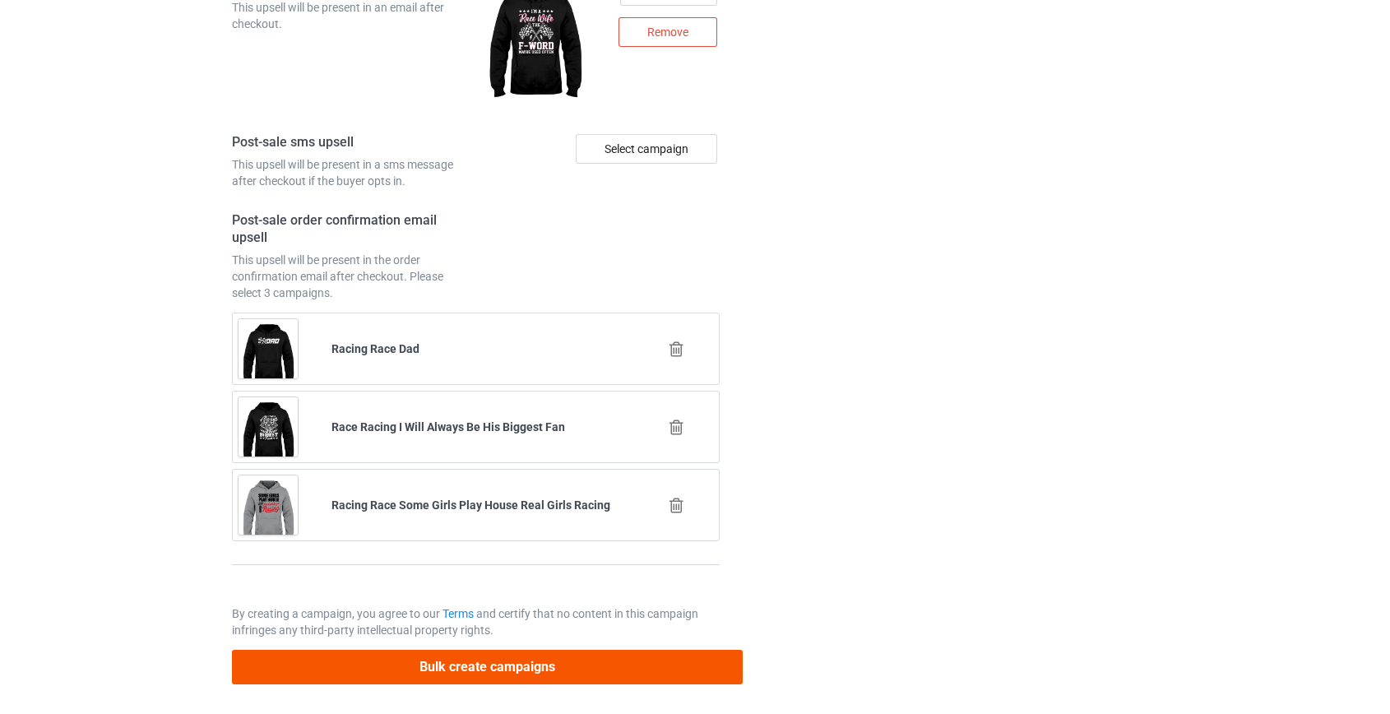
type input "/race-this-house"
click at [499, 655] on button "Bulk create campaigns" at bounding box center [488, 667] width 512 height 34
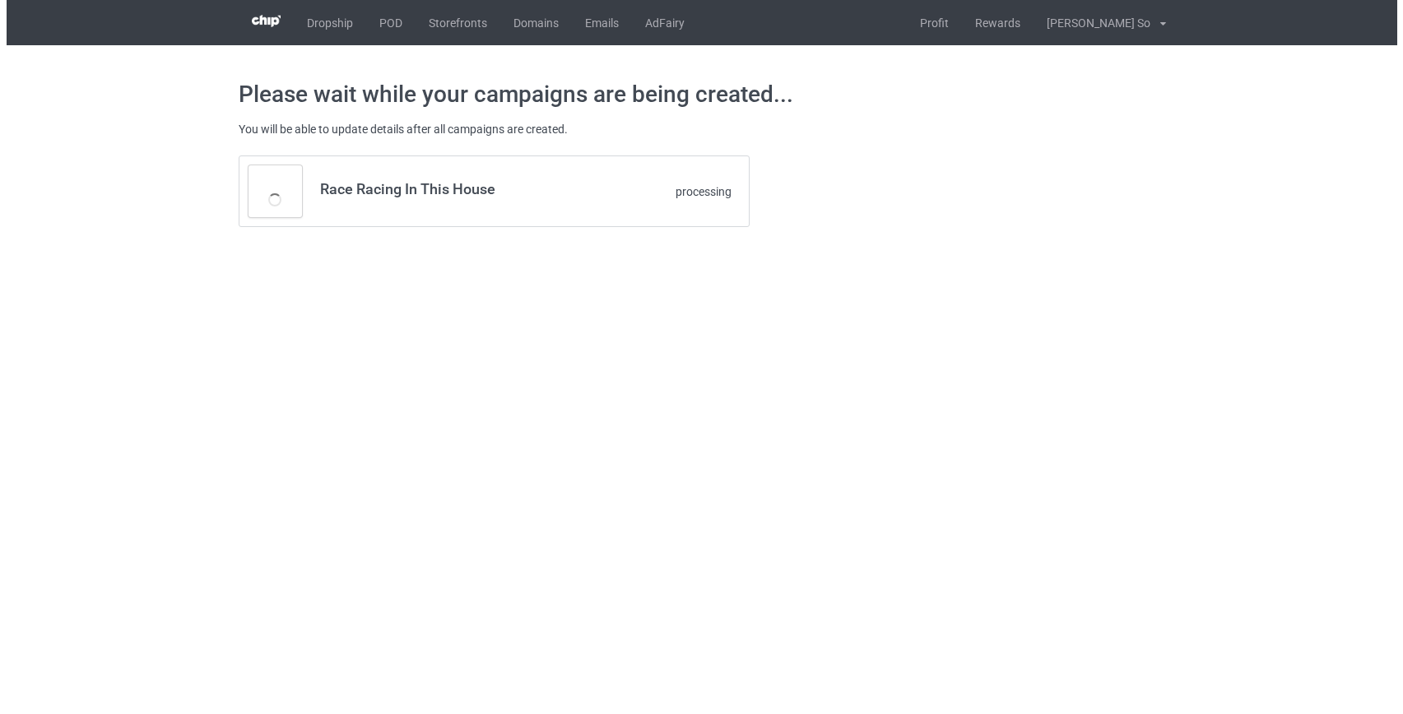
scroll to position [0, 0]
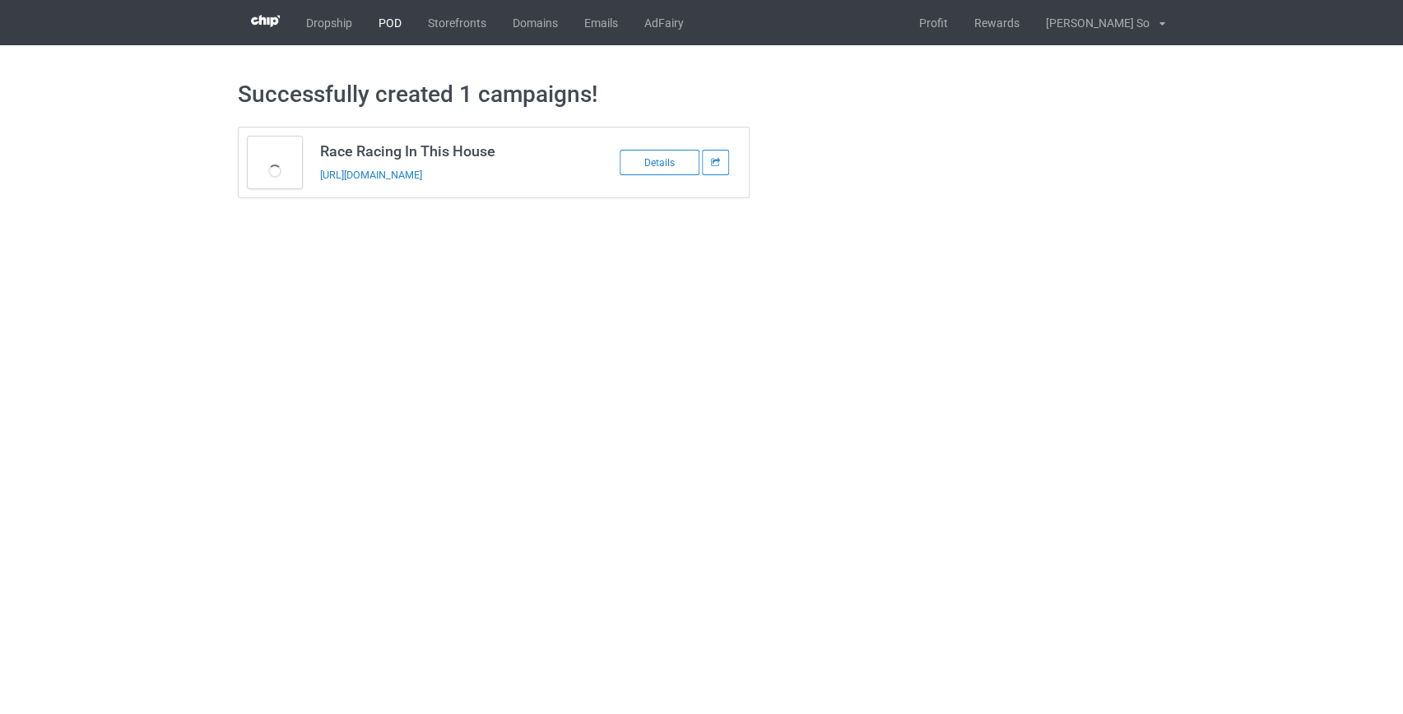
click at [382, 12] on link "POD" at bounding box center [389, 22] width 49 height 45
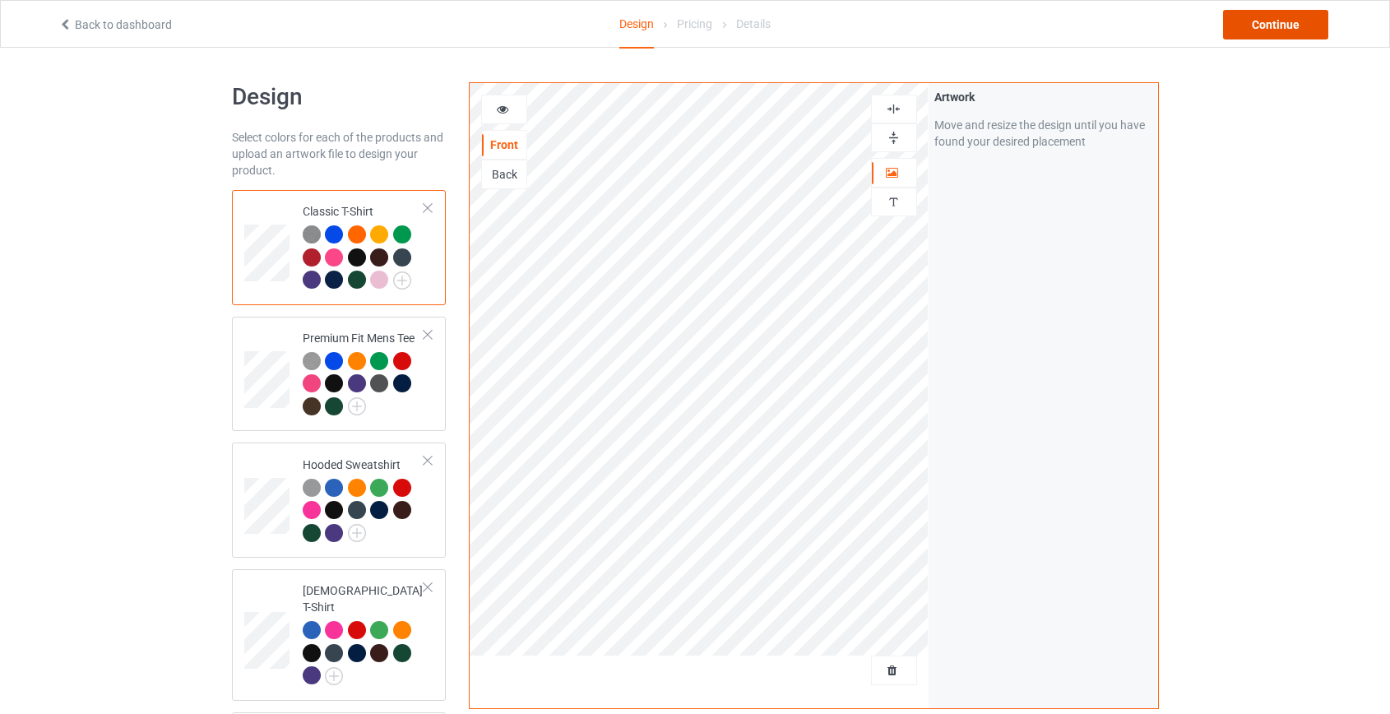
click at [1296, 24] on div "Continue" at bounding box center [1275, 25] width 105 height 30
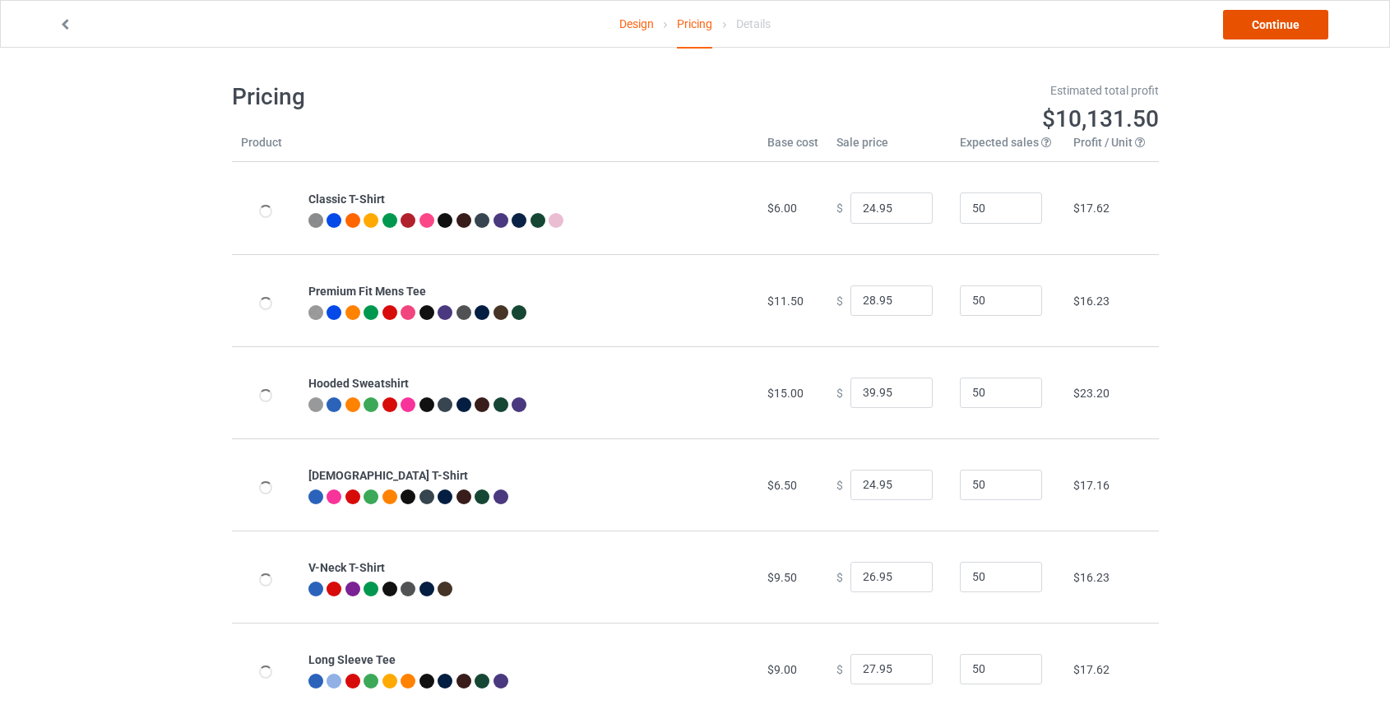
click at [1296, 24] on link "Continue" at bounding box center [1275, 25] width 105 height 30
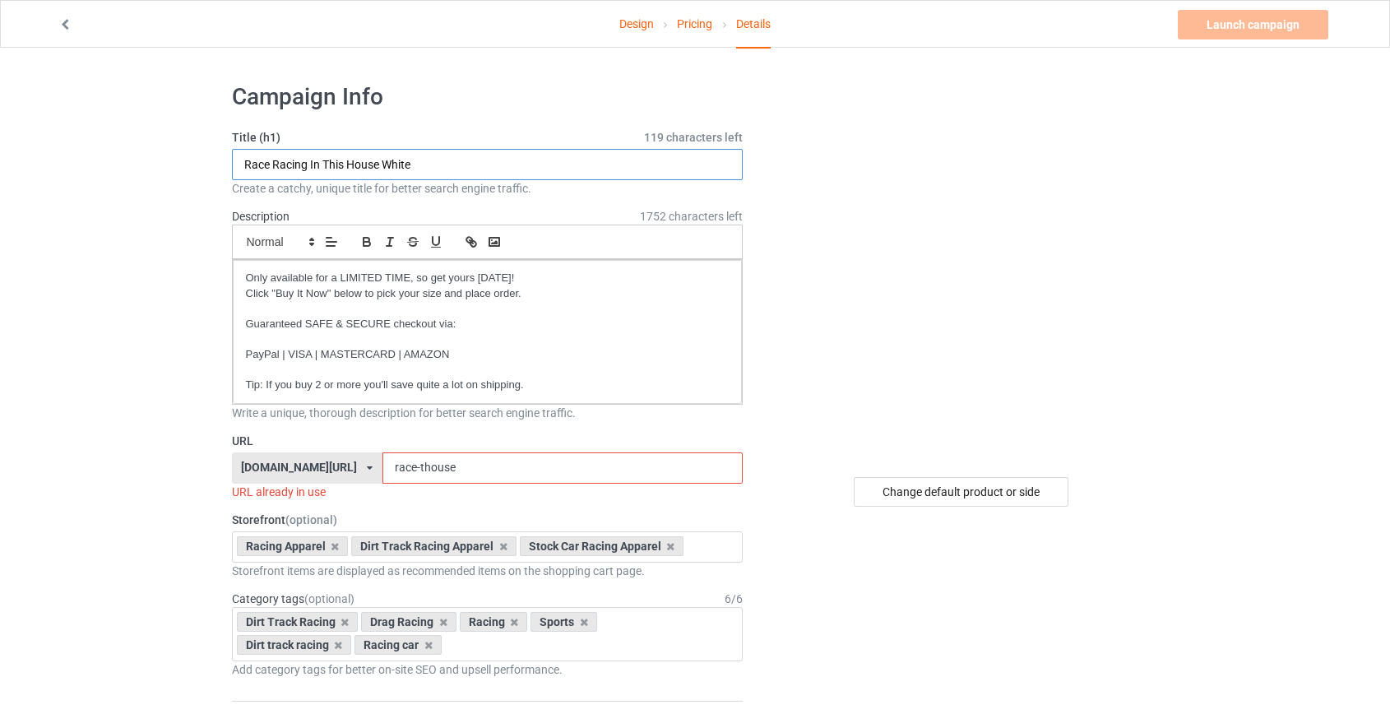
click at [397, 166] on input "Race Racing In This House White" at bounding box center [488, 164] width 512 height 31
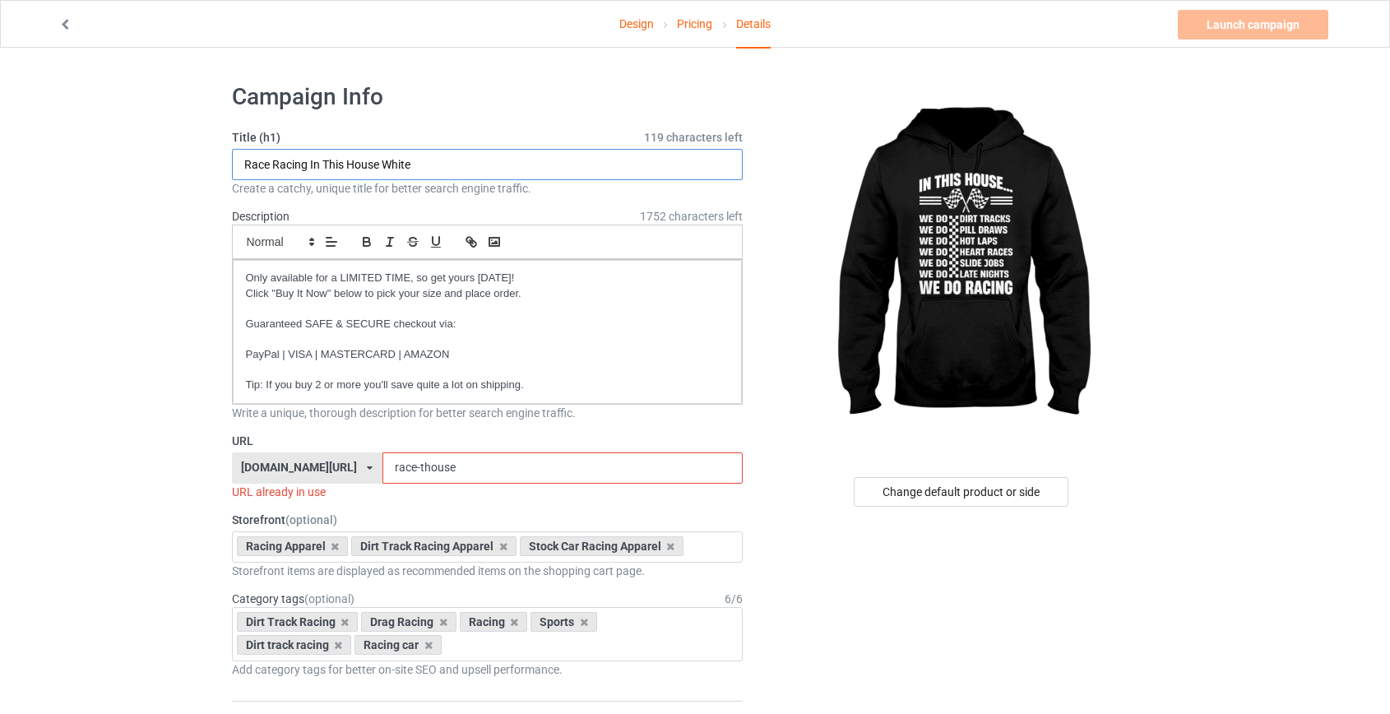
click at [397, 166] on input "Race Racing In This House White" at bounding box center [488, 164] width 512 height 31
type input "Race Racing In This House"
click at [383, 469] on input "race-thouse" at bounding box center [563, 467] width 360 height 31
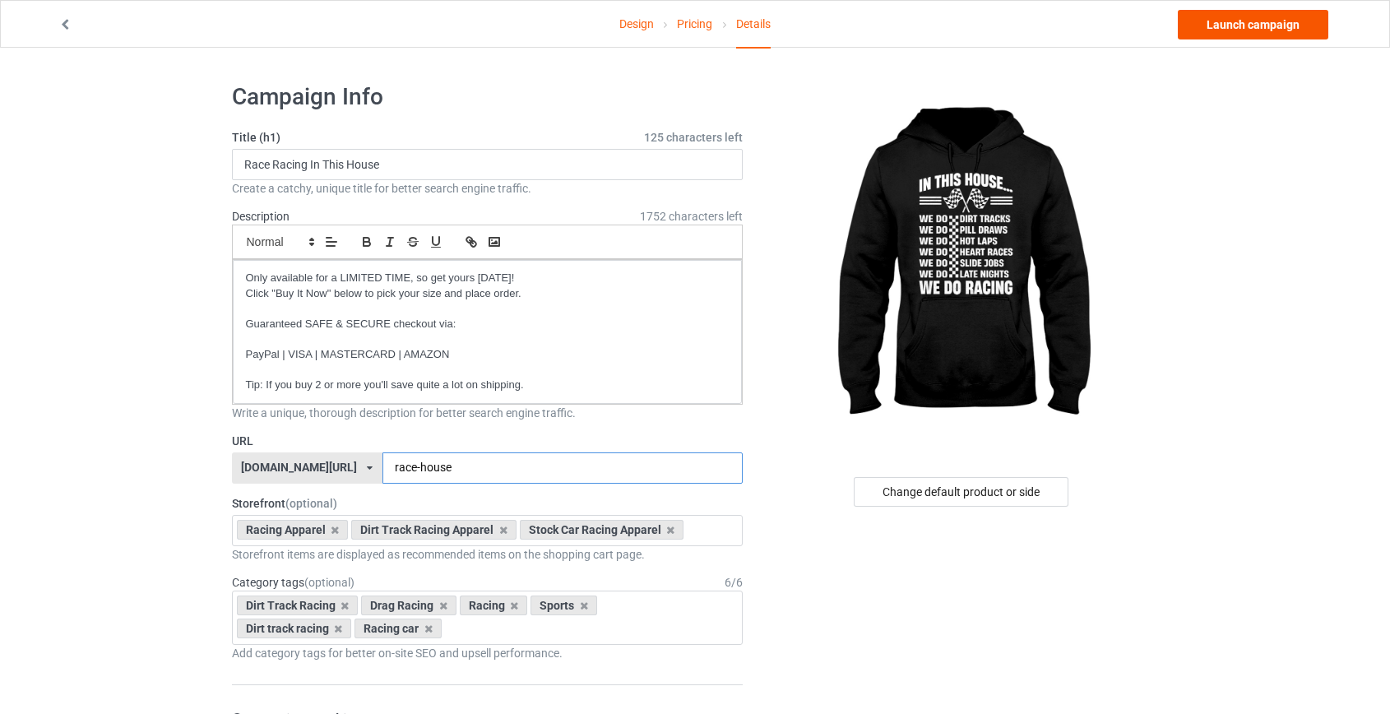
type input "race-house"
click at [1251, 23] on link "Launch campaign" at bounding box center [1253, 25] width 151 height 30
